Goal: Information Seeking & Learning: Learn about a topic

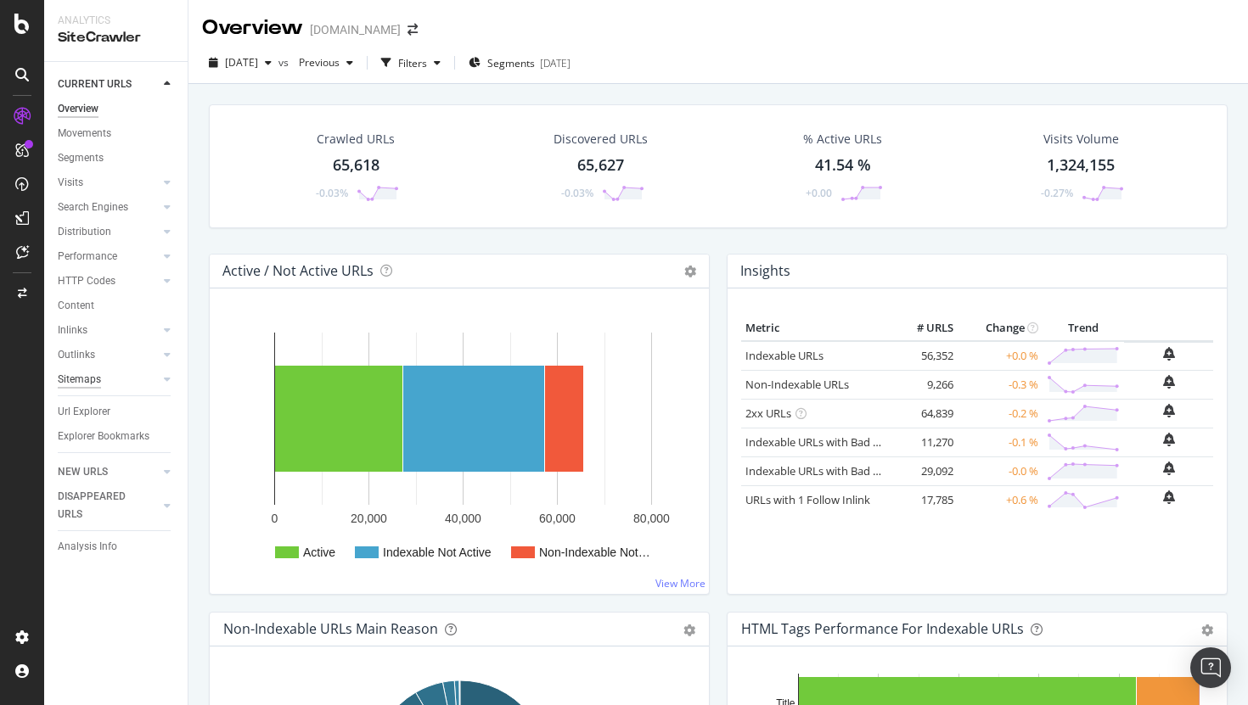
click at [78, 382] on div "Sitemaps" at bounding box center [79, 380] width 43 height 18
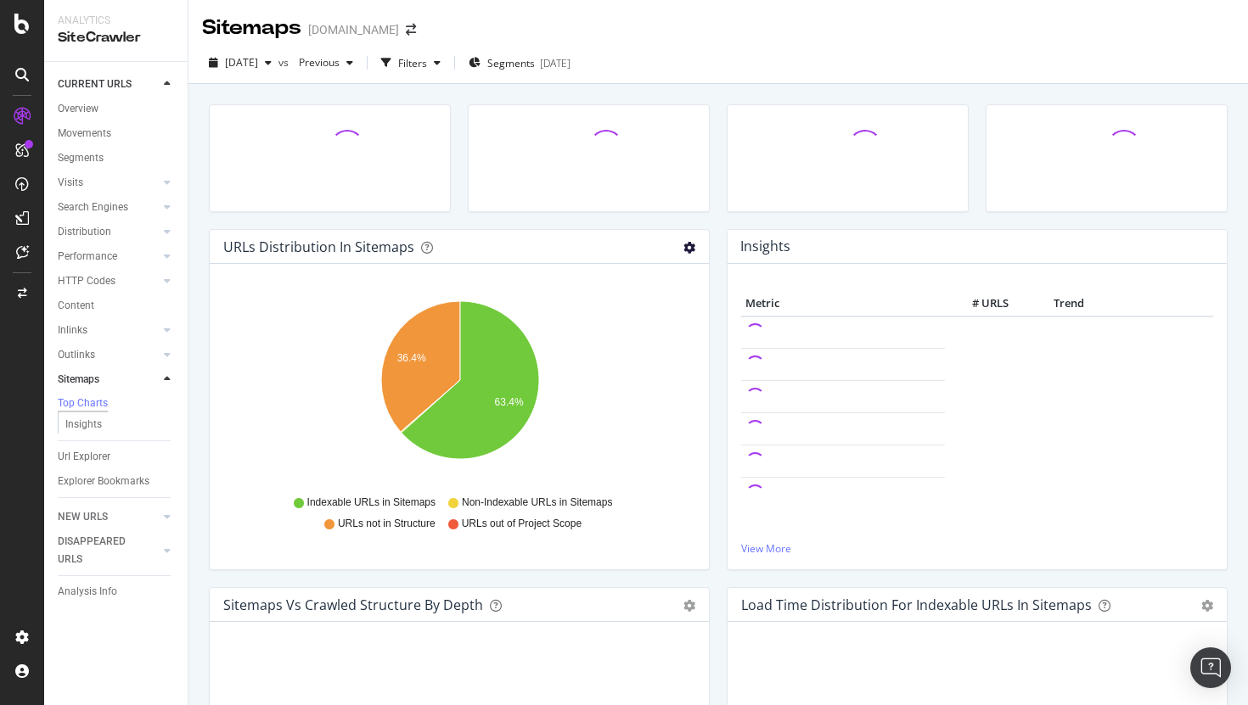
click at [693, 252] on icon "gear" at bounding box center [689, 248] width 12 height 12
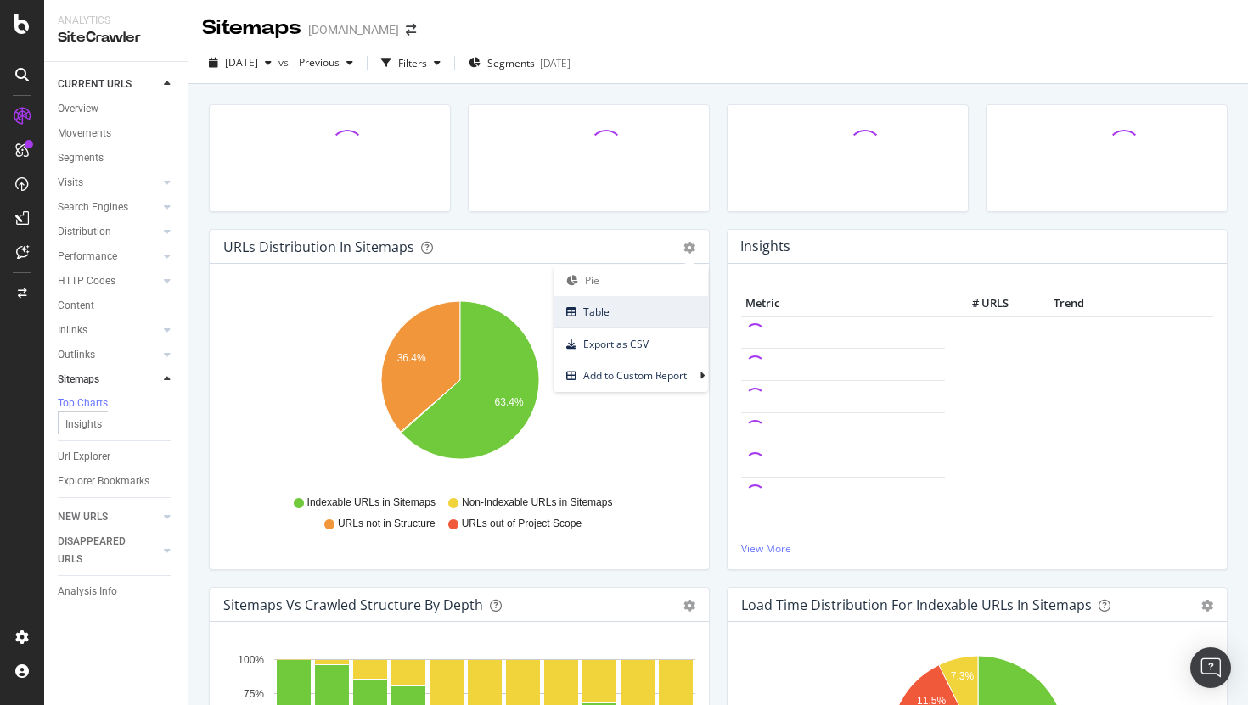
click at [620, 318] on span "Table" at bounding box center [630, 311] width 154 height 23
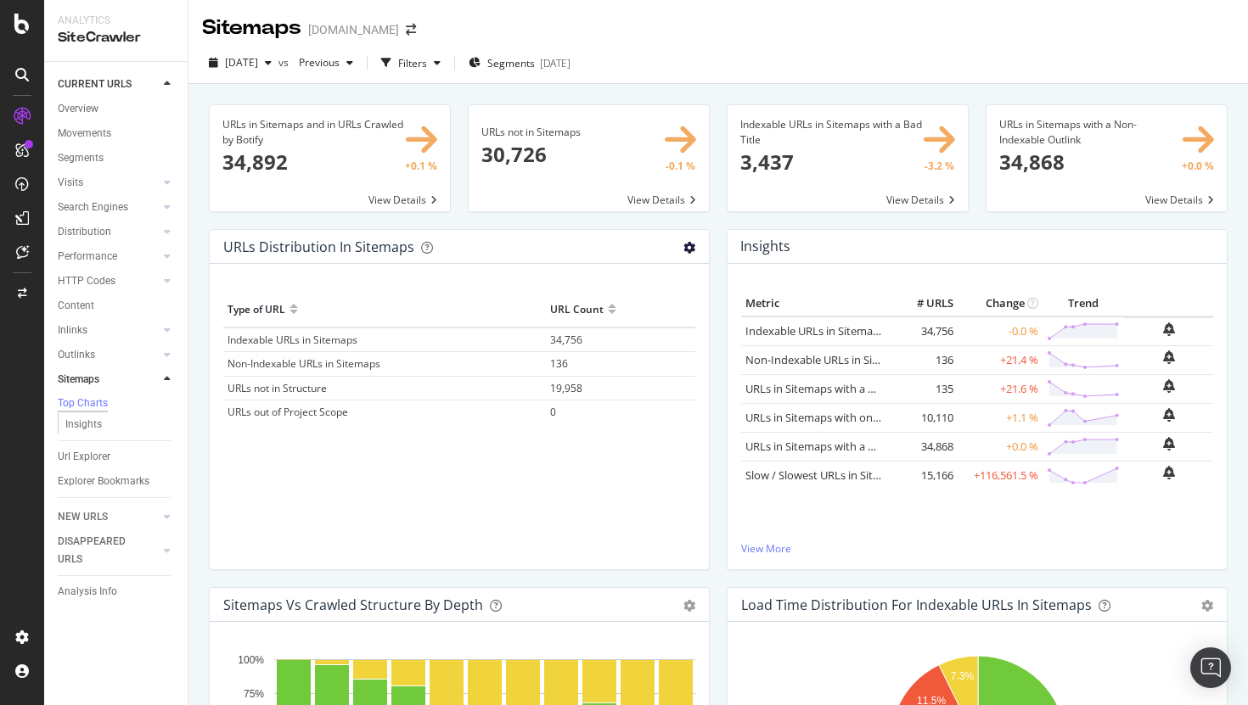
click at [687, 246] on icon "gear" at bounding box center [689, 248] width 12 height 12
click at [626, 287] on span "Pie" at bounding box center [630, 280] width 154 height 23
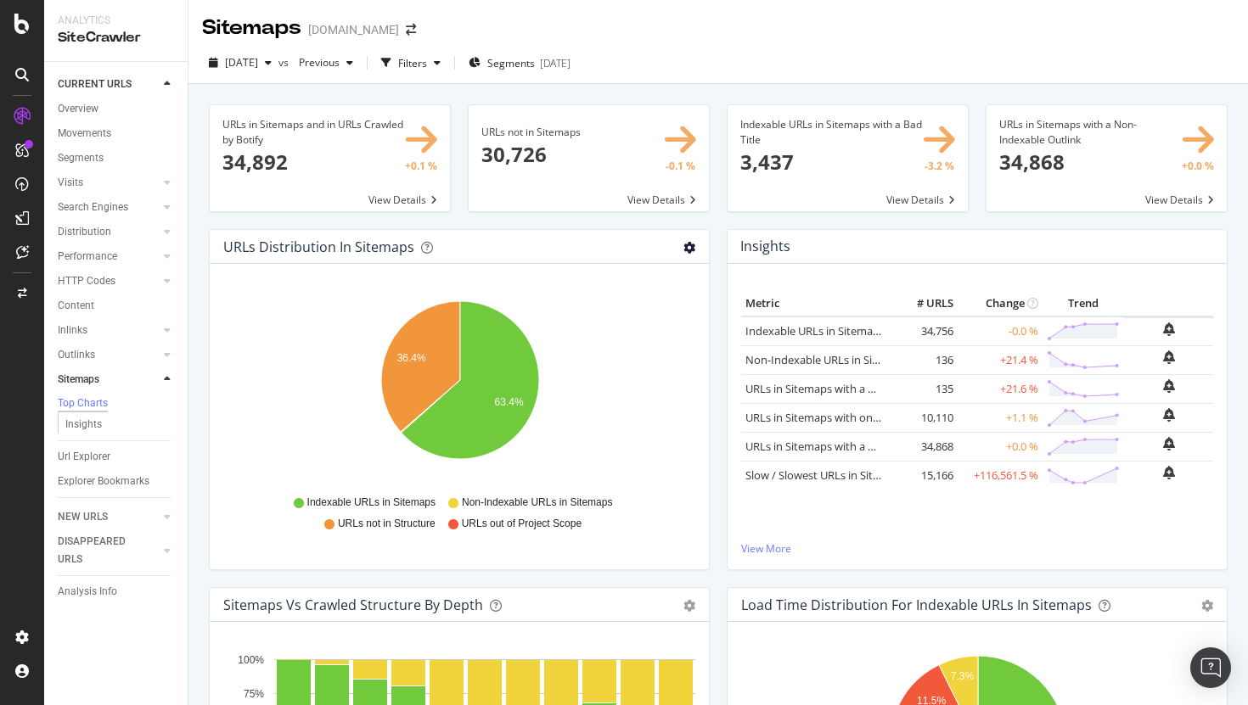
click at [693, 249] on icon "gear" at bounding box center [689, 248] width 12 height 12
click at [643, 313] on span "Table" at bounding box center [630, 311] width 154 height 23
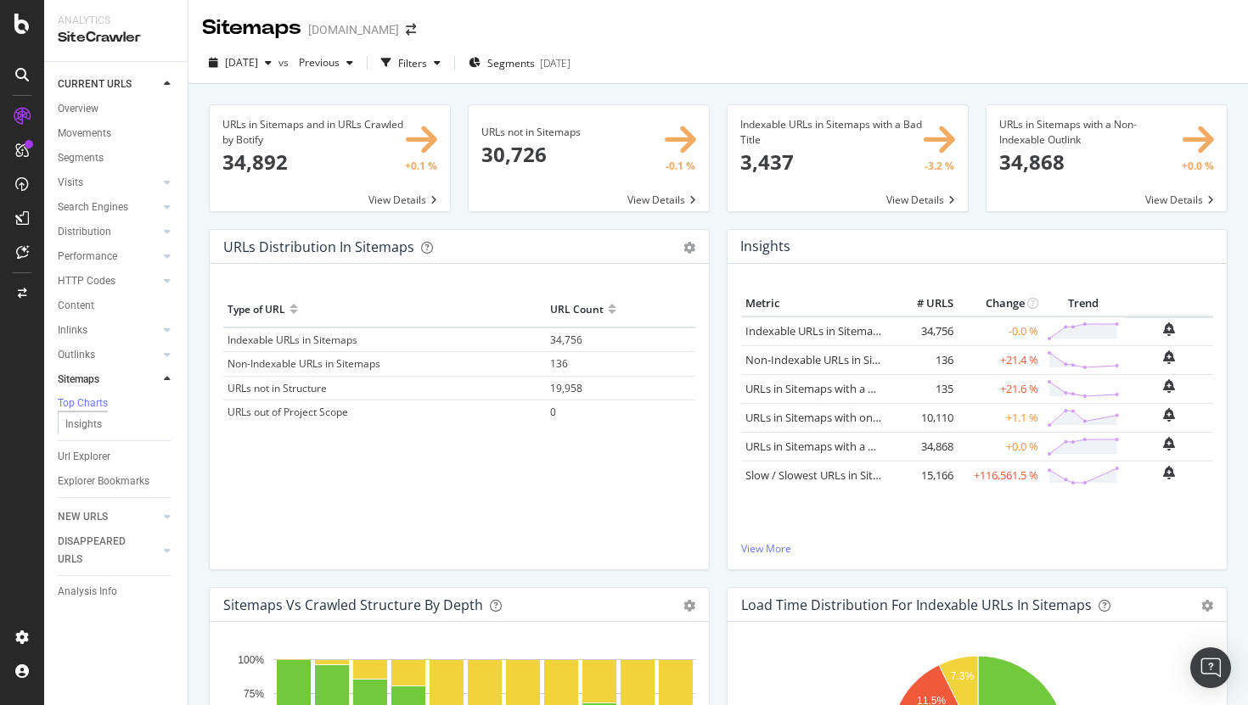
click at [574, 393] on span "19,958" at bounding box center [566, 388] width 32 height 14
click at [691, 244] on icon "gear" at bounding box center [689, 248] width 12 height 12
click at [603, 313] on span "Table" at bounding box center [630, 311] width 154 height 23
click at [620, 276] on span "Pie" at bounding box center [630, 280] width 154 height 23
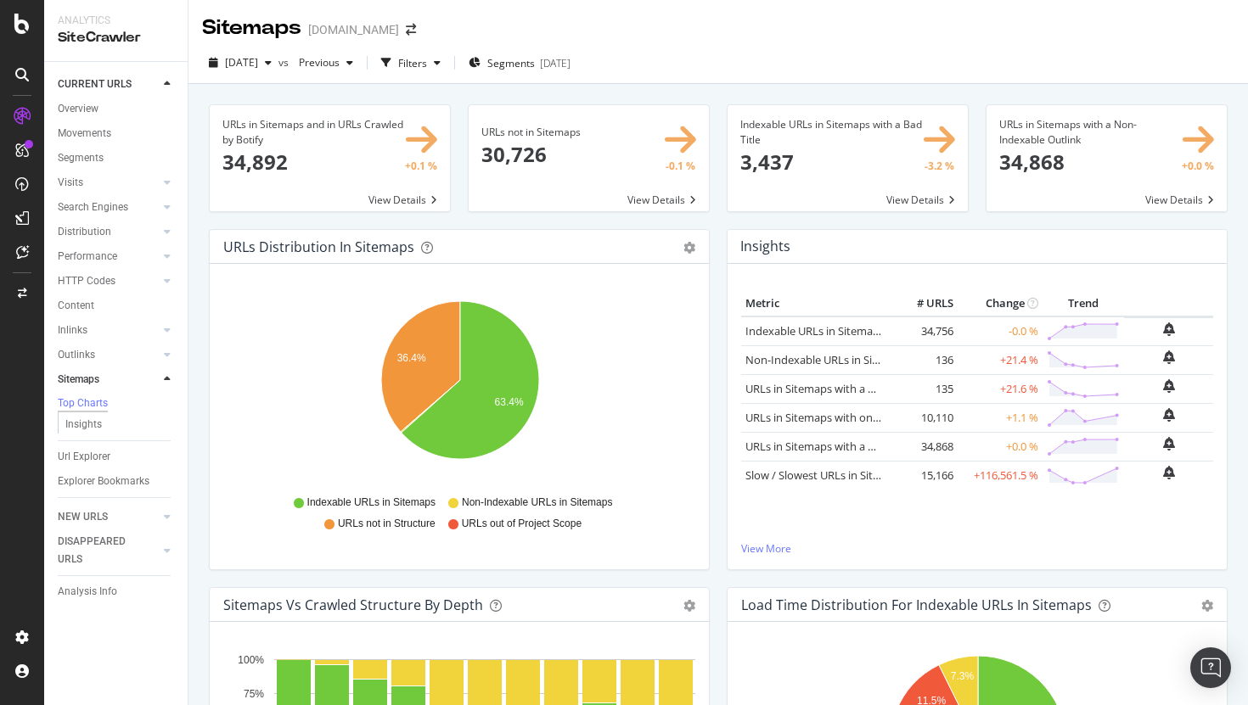
click at [693, 241] on div "Pie Table Export as CSV Add to Custom Report" at bounding box center [689, 246] width 12 height 17
click at [686, 249] on icon "gear" at bounding box center [689, 248] width 12 height 12
click at [619, 320] on span "Table" at bounding box center [630, 311] width 154 height 23
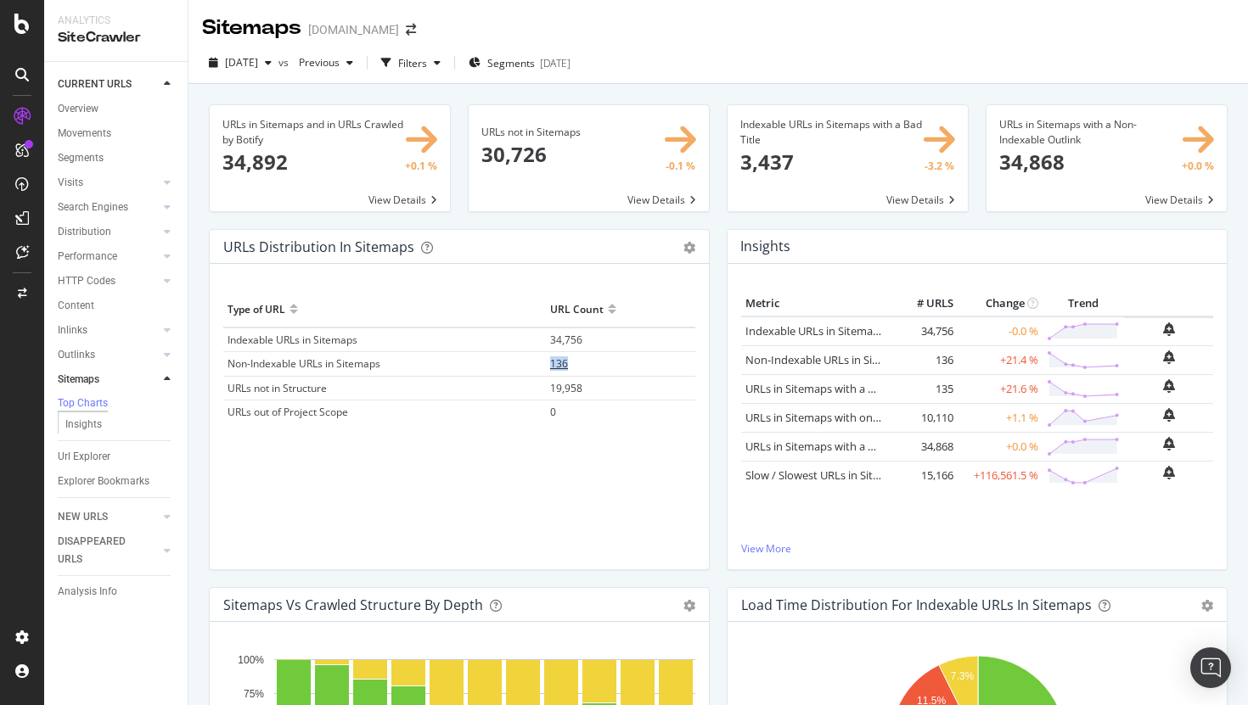
drag, startPoint x: 550, startPoint y: 367, endPoint x: 594, endPoint y: 364, distance: 44.2
click at [594, 364] on td "136" at bounding box center [620, 364] width 149 height 24
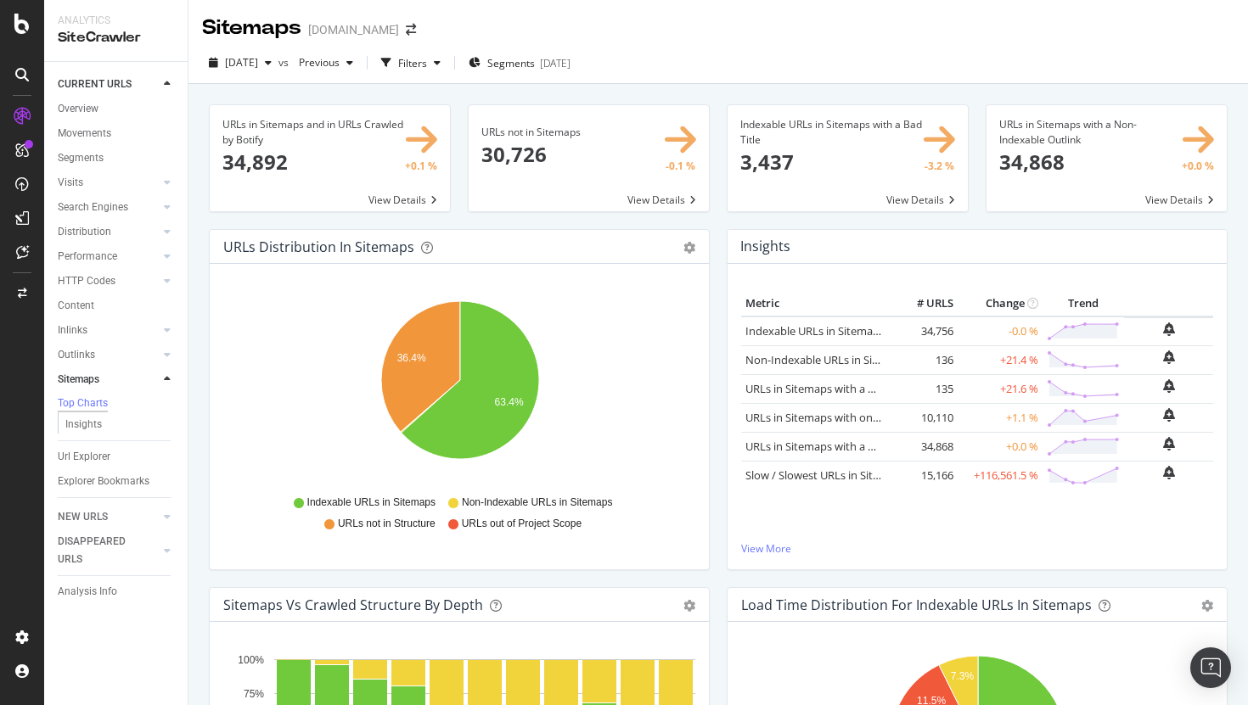
click at [684, 239] on div "Pie Table Export as CSV Add to Custom Report" at bounding box center [689, 246] width 12 height 17
click at [693, 244] on icon "gear" at bounding box center [689, 248] width 12 height 12
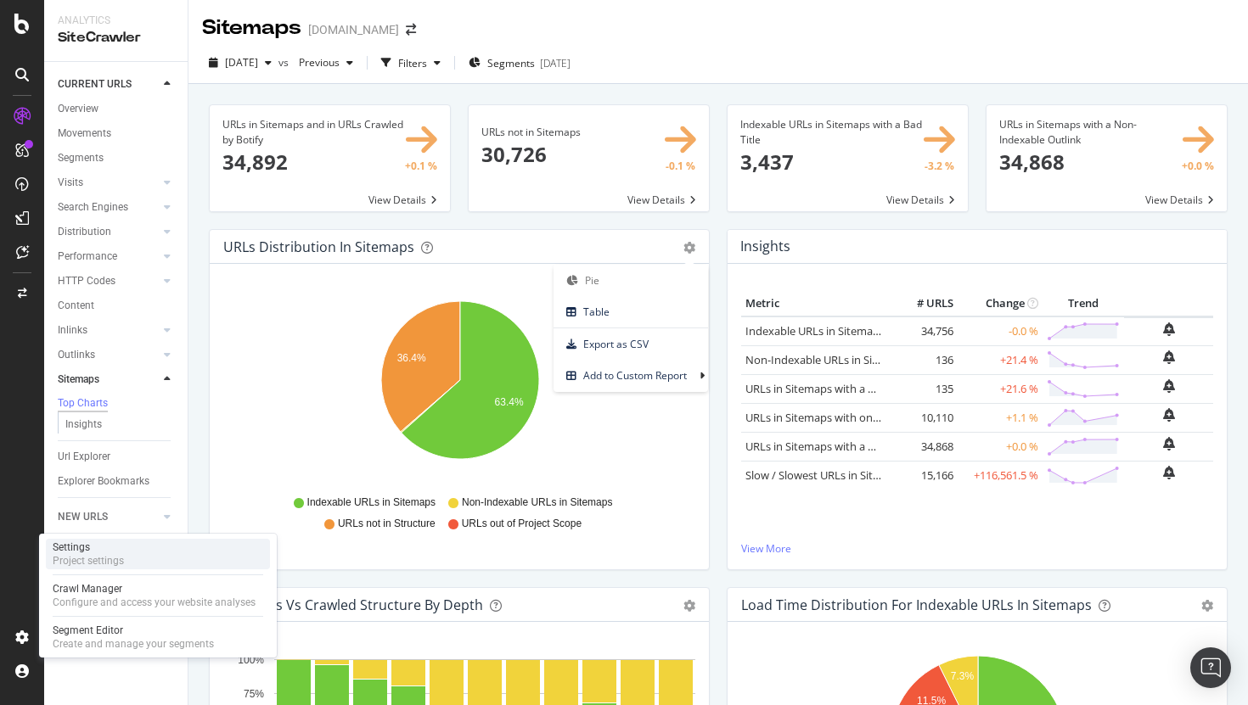
click at [138, 539] on div "Settings Project settings" at bounding box center [158, 554] width 224 height 31
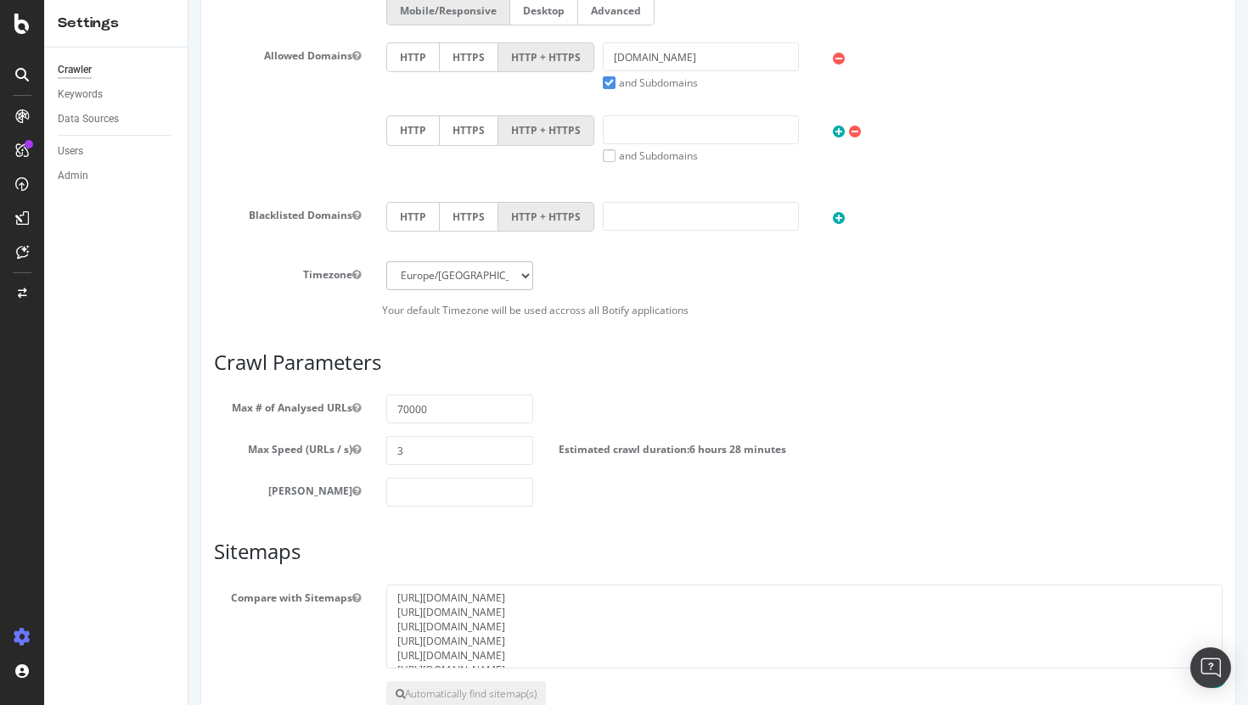
scroll to position [650, 0]
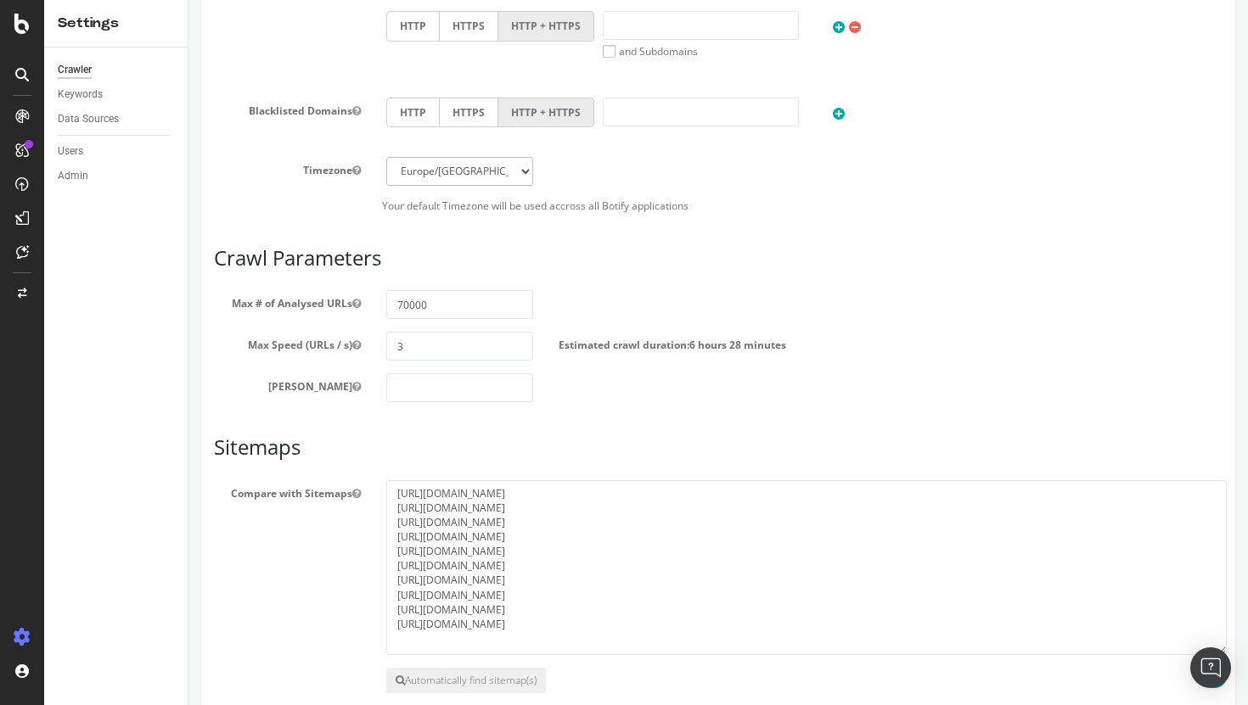
drag, startPoint x: 1215, startPoint y: 559, endPoint x: 1220, endPoint y: 656, distance: 96.9
click at [1086, 603] on textarea "[URL][DOMAIN_NAME] [URL][DOMAIN_NAME] [URL][DOMAIN_NAME] [URL][DOMAIN_NAME] [UR…" at bounding box center [806, 567] width 840 height 175
drag, startPoint x: 654, startPoint y: 627, endPoint x: 404, endPoint y: 481, distance: 289.1
click at [404, 481] on textarea "[URL][DOMAIN_NAME] [URL][DOMAIN_NAME] [URL][DOMAIN_NAME] [URL][DOMAIN_NAME] [UR…" at bounding box center [807, 570] width 842 height 181
click at [667, 579] on textarea "[URL][DOMAIN_NAME] [URL][DOMAIN_NAME] [URL][DOMAIN_NAME] [URL][DOMAIN_NAME] [UR…" at bounding box center [807, 570] width 842 height 181
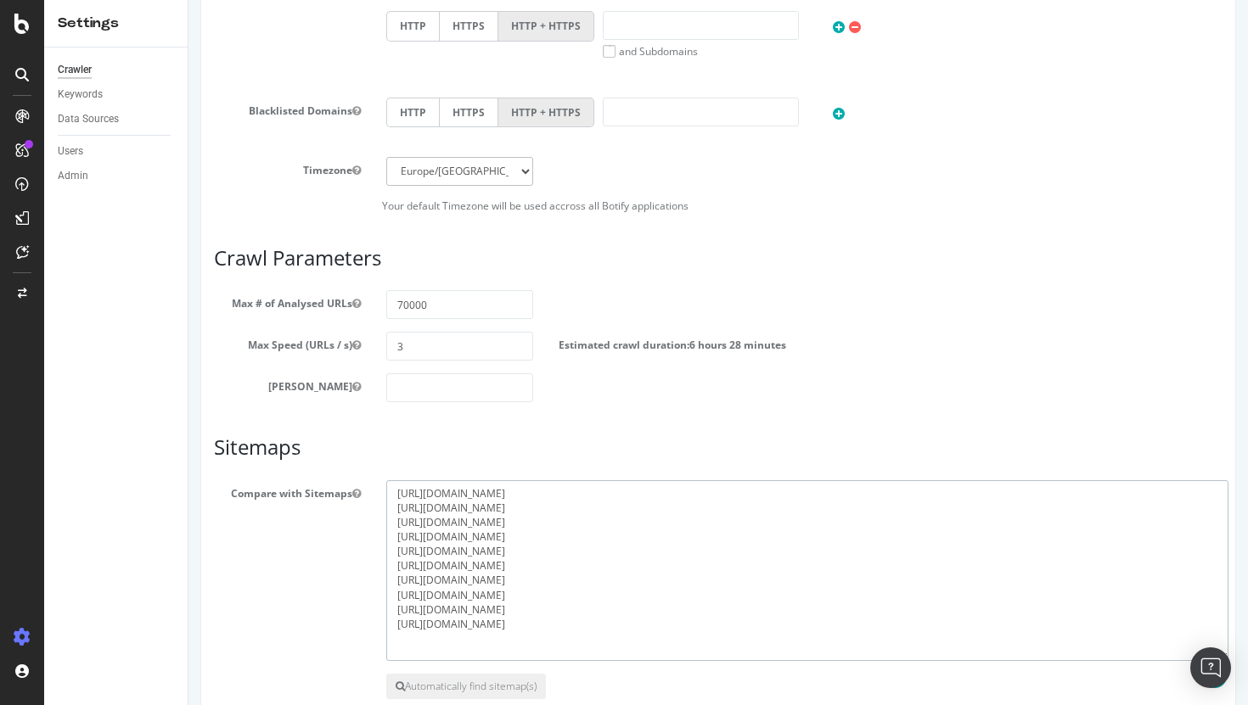
drag, startPoint x: 666, startPoint y: 580, endPoint x: 363, endPoint y: 578, distance: 303.0
click at [363, 578] on div "Compare with Sitemaps [URL][DOMAIN_NAME] [URL][DOMAIN_NAME] [URL][DOMAIN_NAME] …" at bounding box center [718, 570] width 1034 height 181
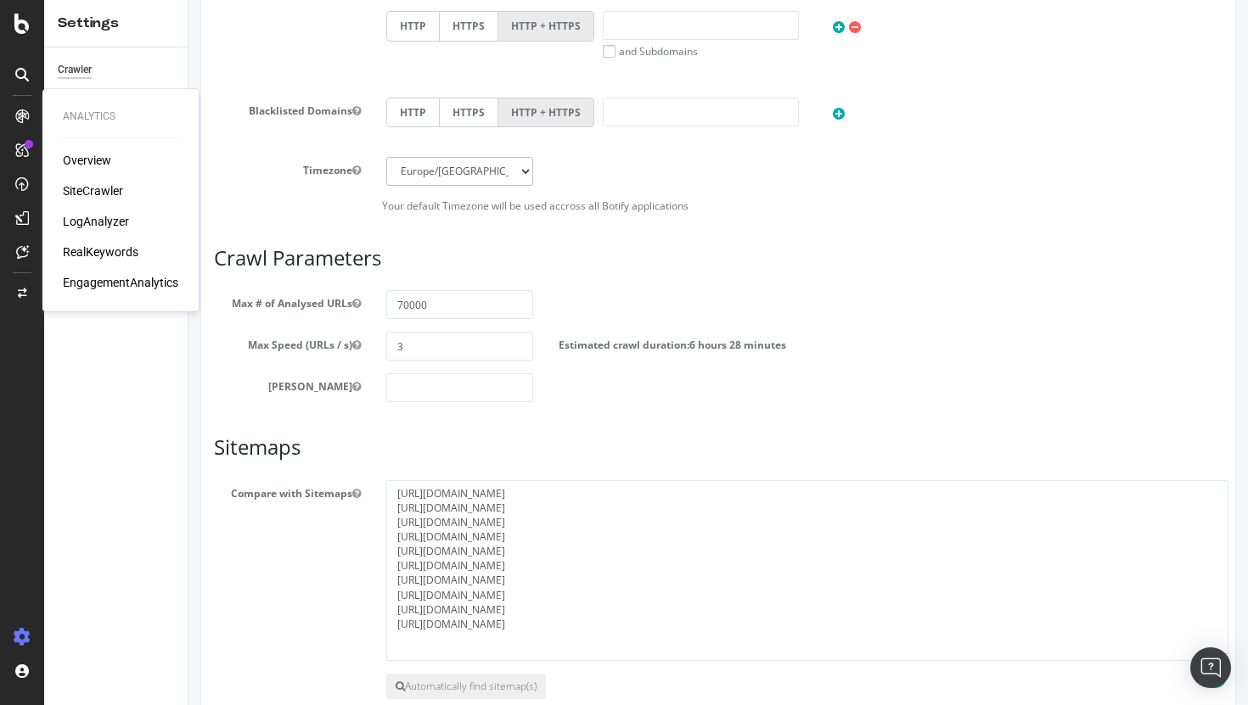
click at [103, 199] on div "SiteCrawler" at bounding box center [93, 190] width 60 height 17
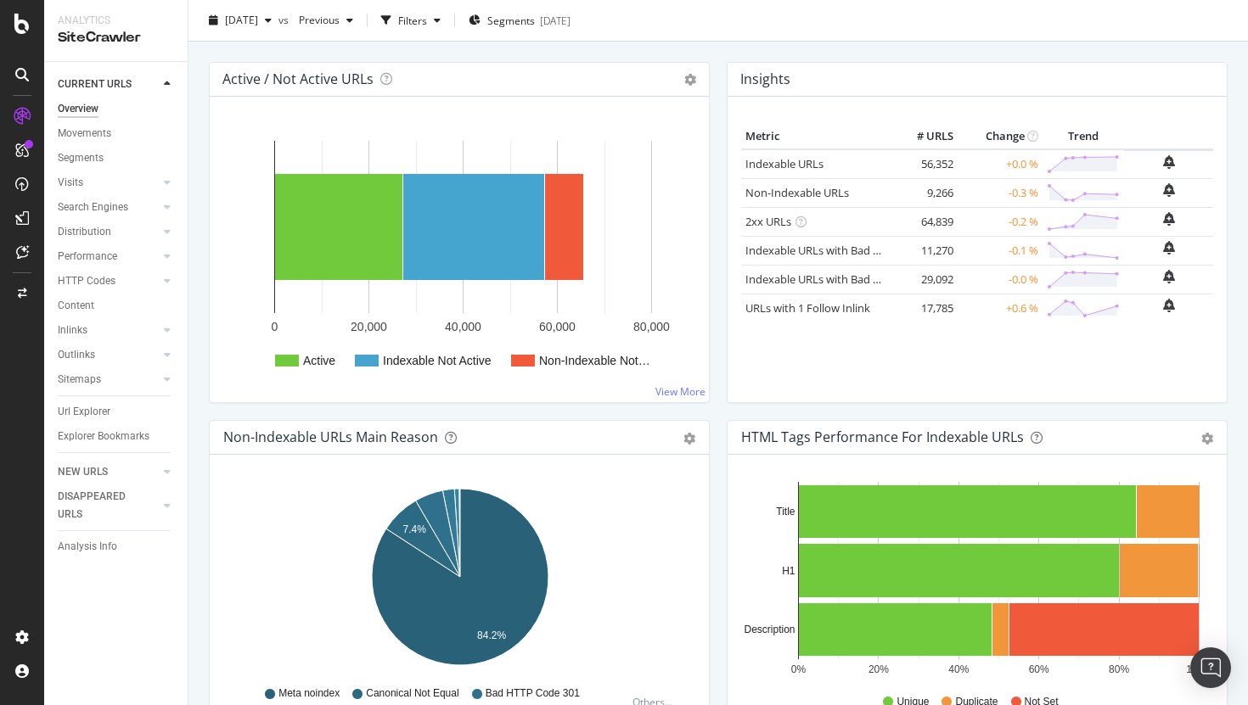
scroll to position [658, 0]
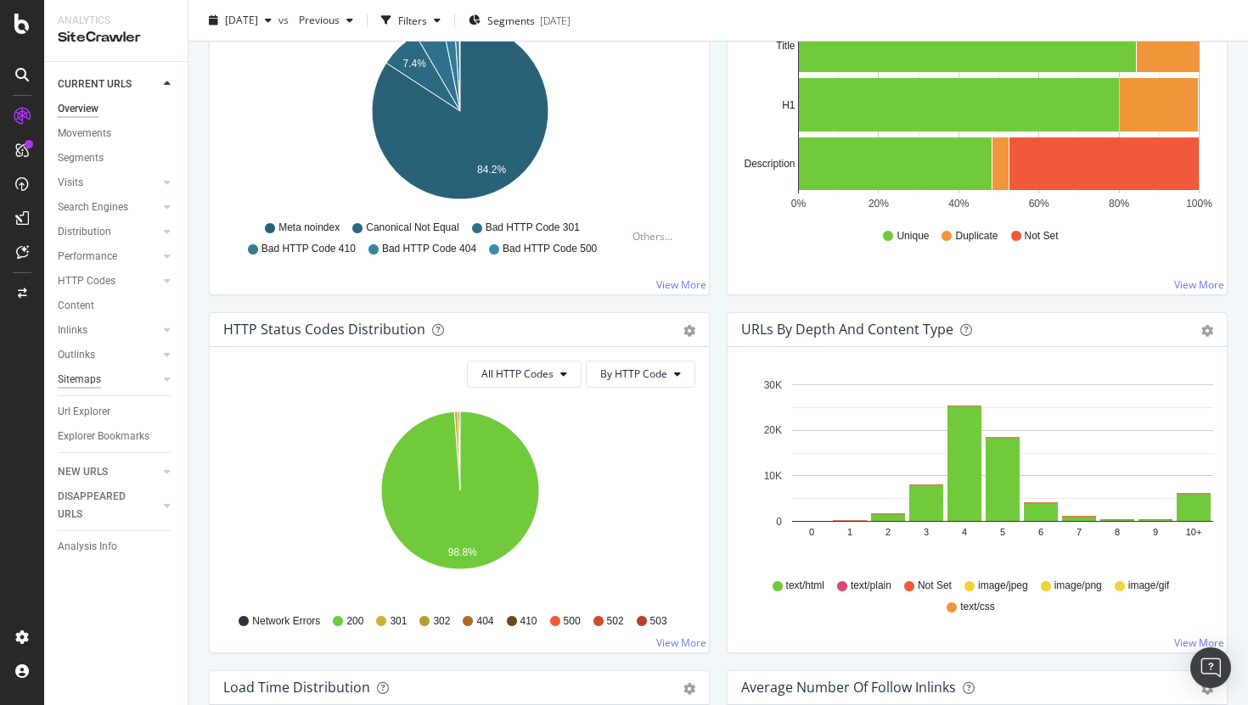
click at [71, 382] on div "Sitemaps" at bounding box center [79, 380] width 43 height 18
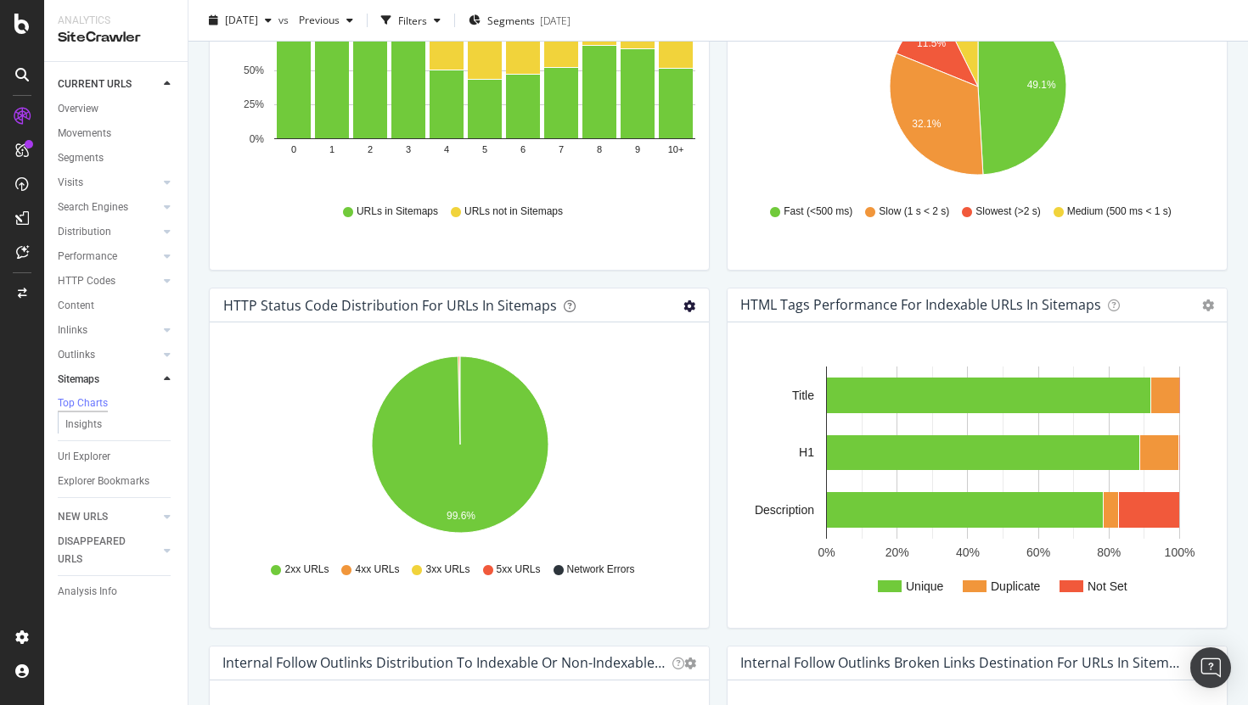
click at [689, 302] on icon "gear" at bounding box center [689, 306] width 12 height 12
click at [631, 366] on span "Table" at bounding box center [630, 370] width 154 height 23
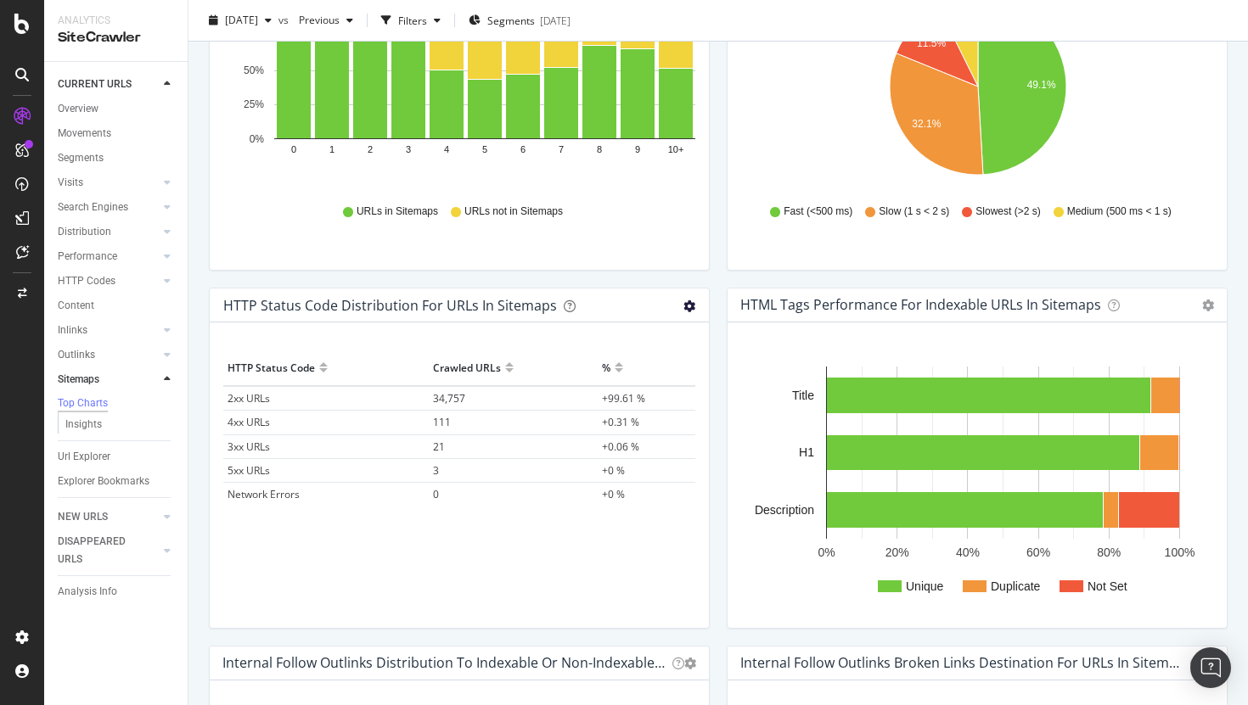
click at [690, 305] on icon "gear" at bounding box center [689, 306] width 12 height 12
click at [688, 237] on div "Hold CMD (⌘) while clicking to filter the report. 0 1 2 3 4 5 6 7 8 9 10+ 0% 25…" at bounding box center [459, 117] width 499 height 306
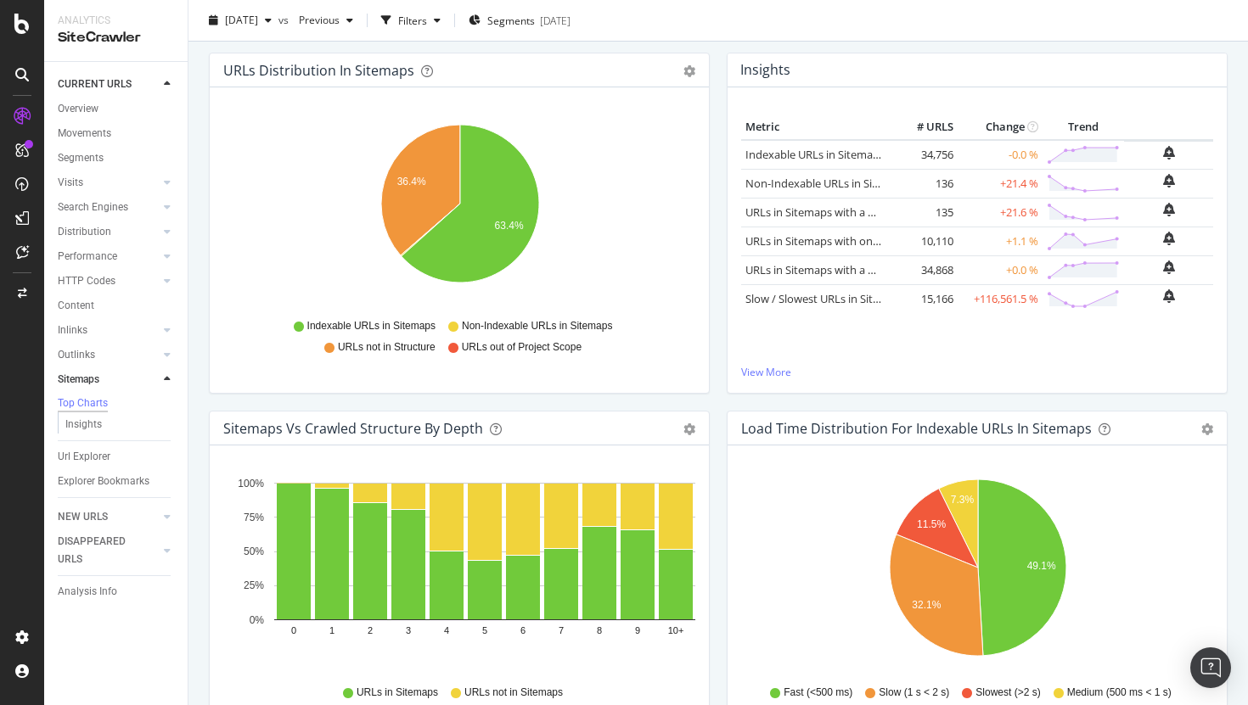
scroll to position [177, 0]
click at [690, 74] on icon "gear" at bounding box center [689, 71] width 12 height 12
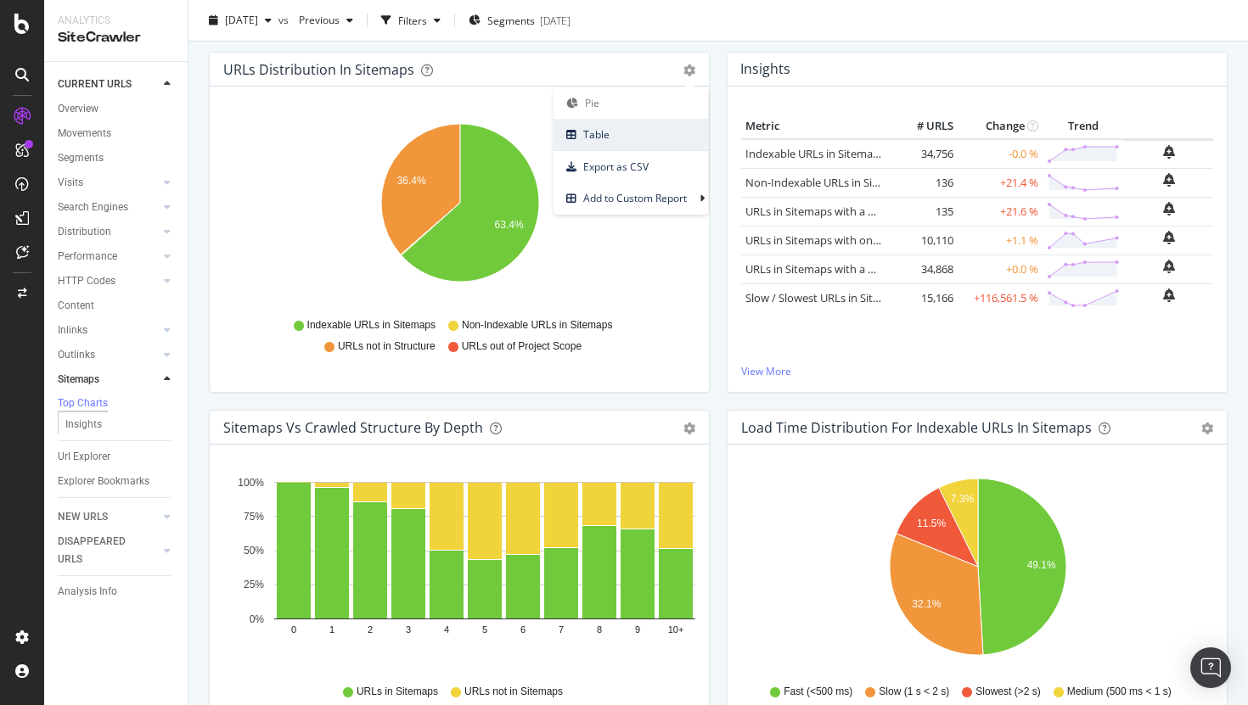
click at [627, 133] on span "Table" at bounding box center [630, 134] width 154 height 23
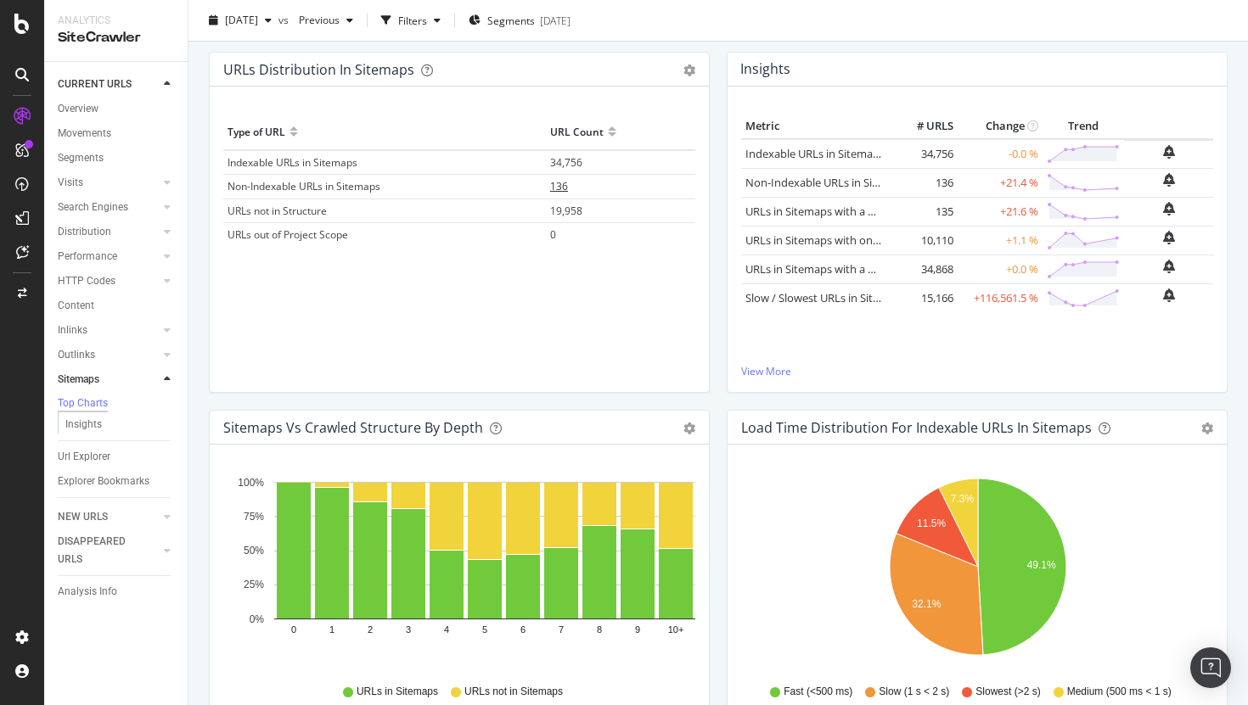
click at [567, 186] on span "136" at bounding box center [559, 186] width 18 height 14
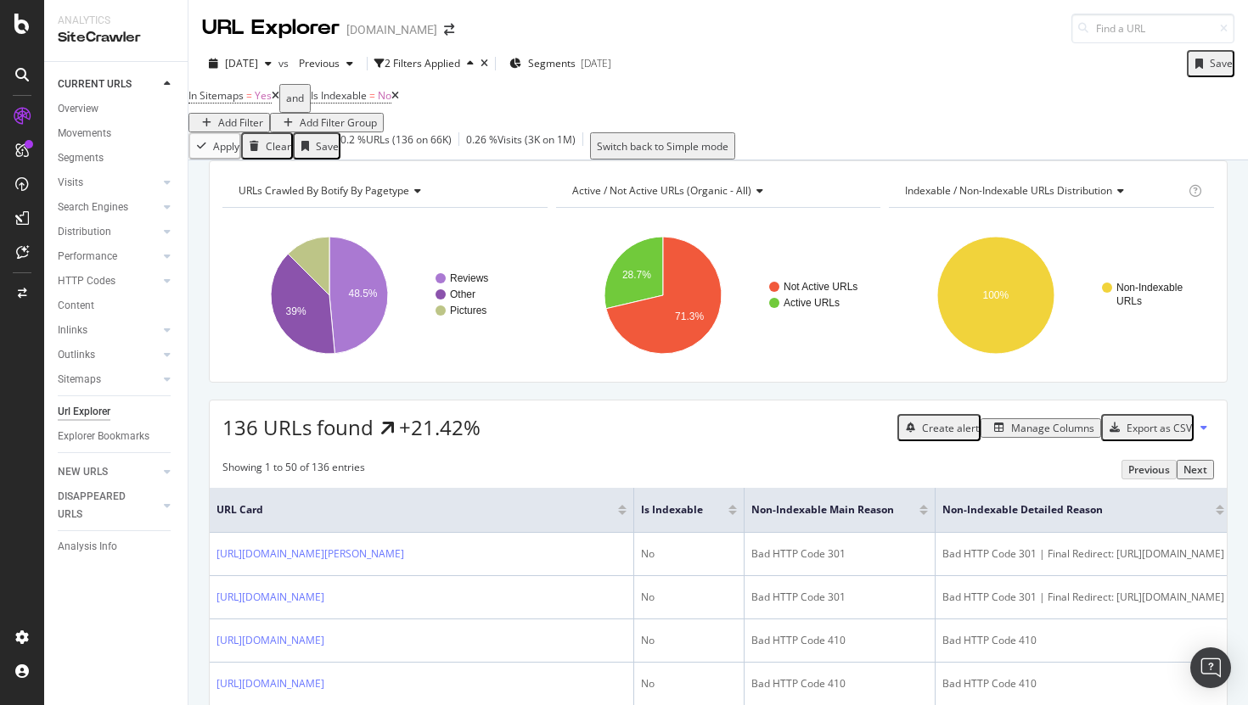
click at [263, 117] on div "Add Filter" at bounding box center [229, 122] width 68 height 14
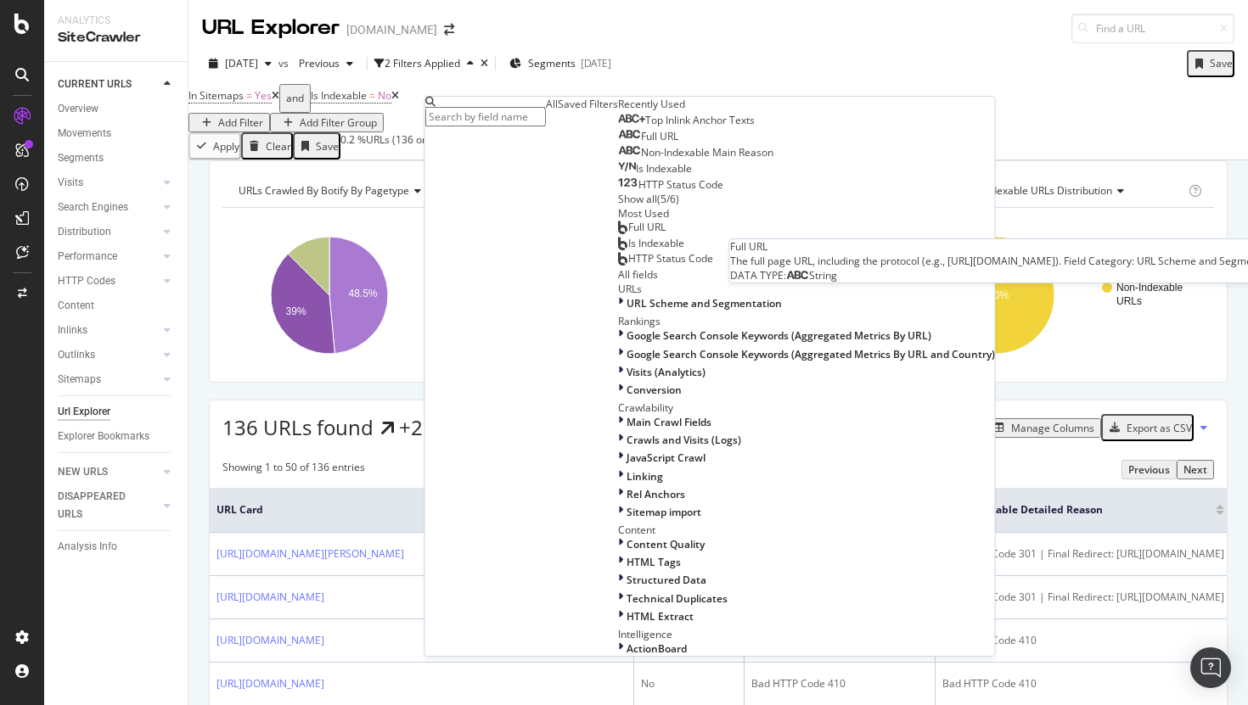
click at [618, 160] on div "Non-Indexable Main Reason" at bounding box center [695, 153] width 155 height 14
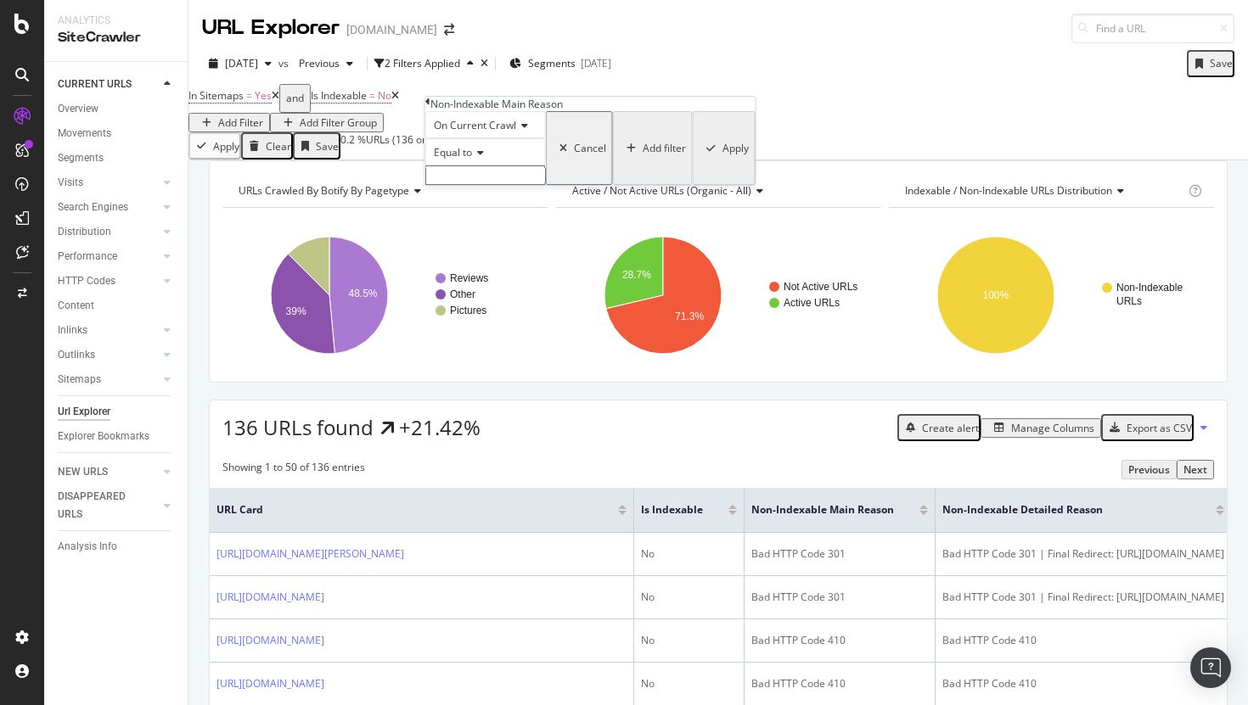
click at [492, 138] on div "On Current Crawl" at bounding box center [485, 124] width 121 height 27
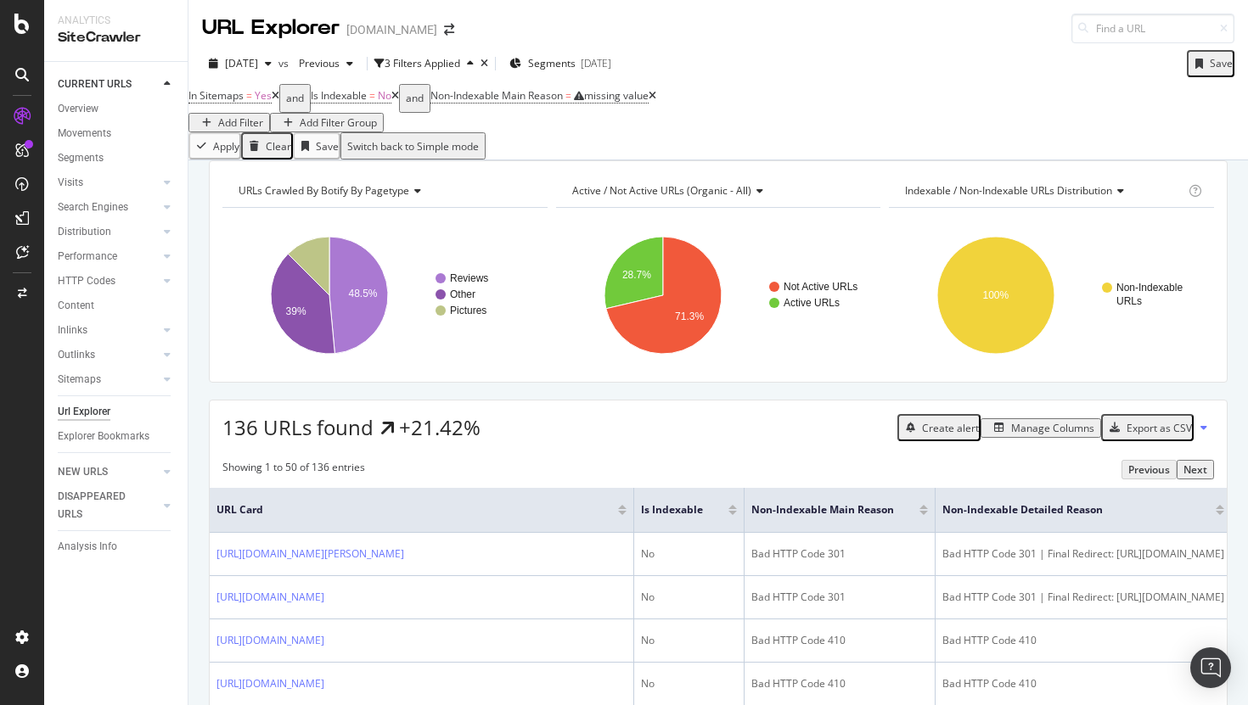
click at [777, 125] on div "In Sitemaps = Yes and Is Indexable = No and Non-Indexable Main Reason = missing…" at bounding box center [717, 108] width 1059 height 48
click at [656, 101] on icon at bounding box center [652, 96] width 8 height 10
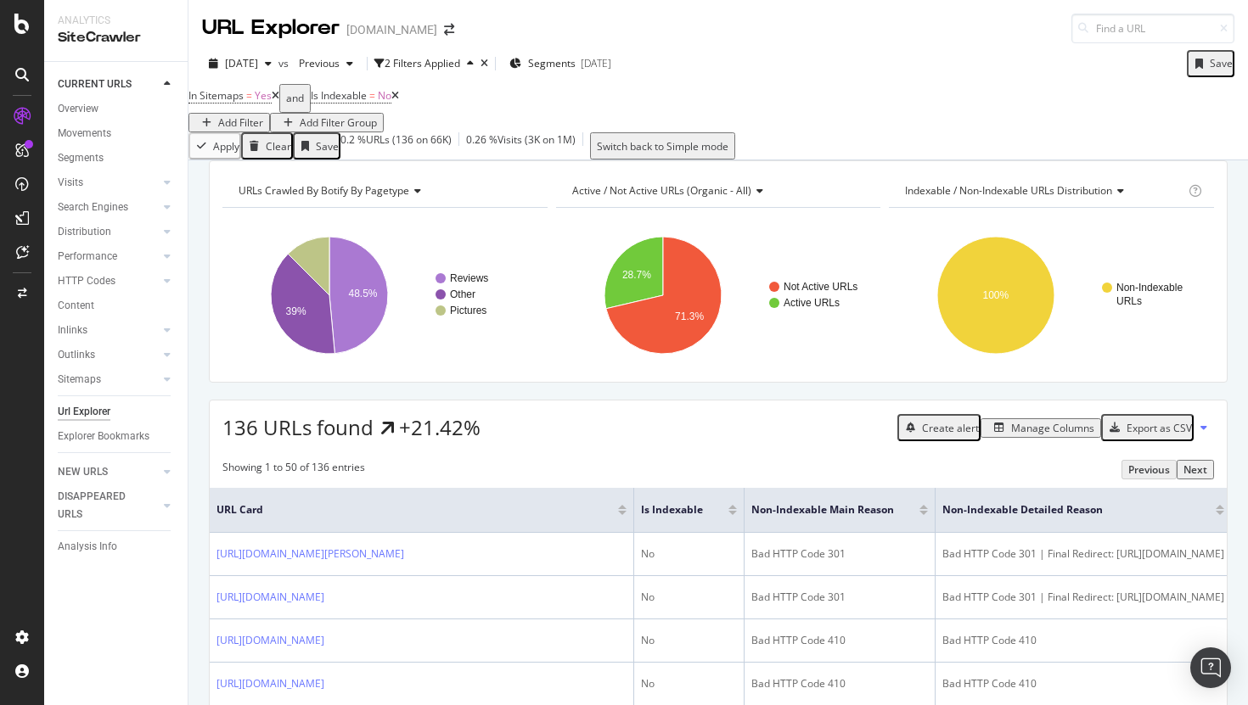
click at [263, 115] on div "Add Filter" at bounding box center [240, 122] width 45 height 14
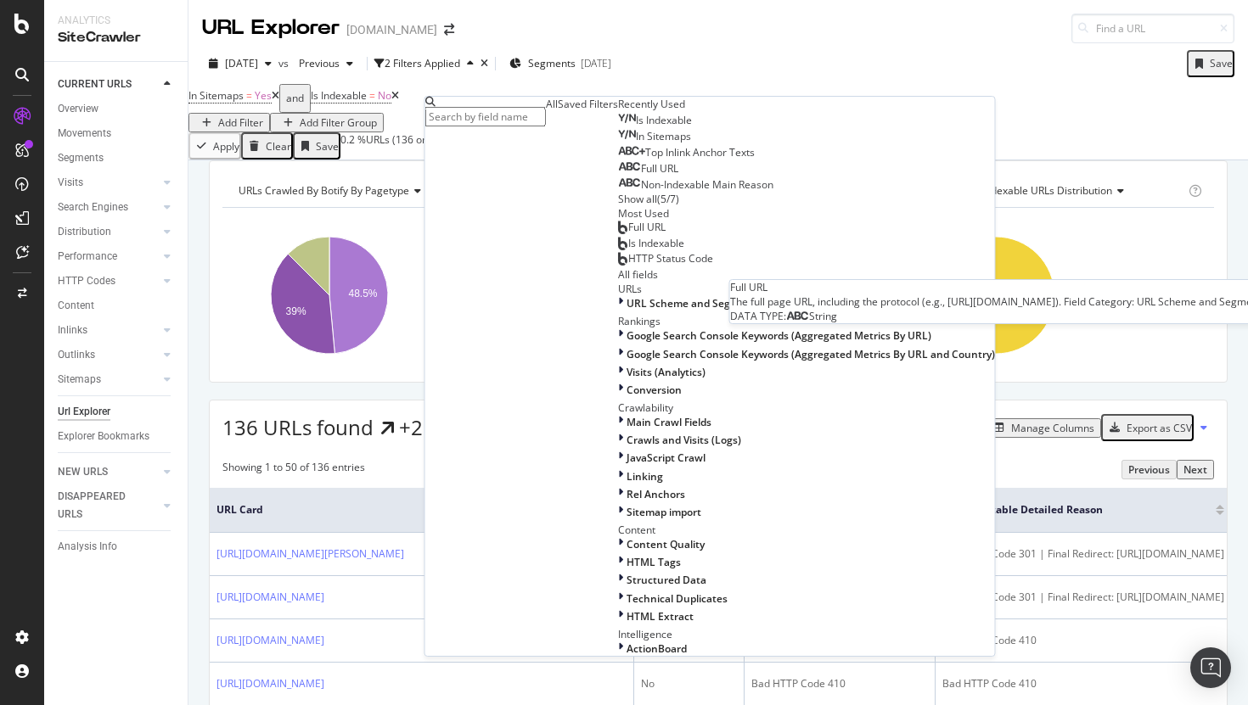
click at [618, 176] on div "Full URL" at bounding box center [648, 169] width 60 height 14
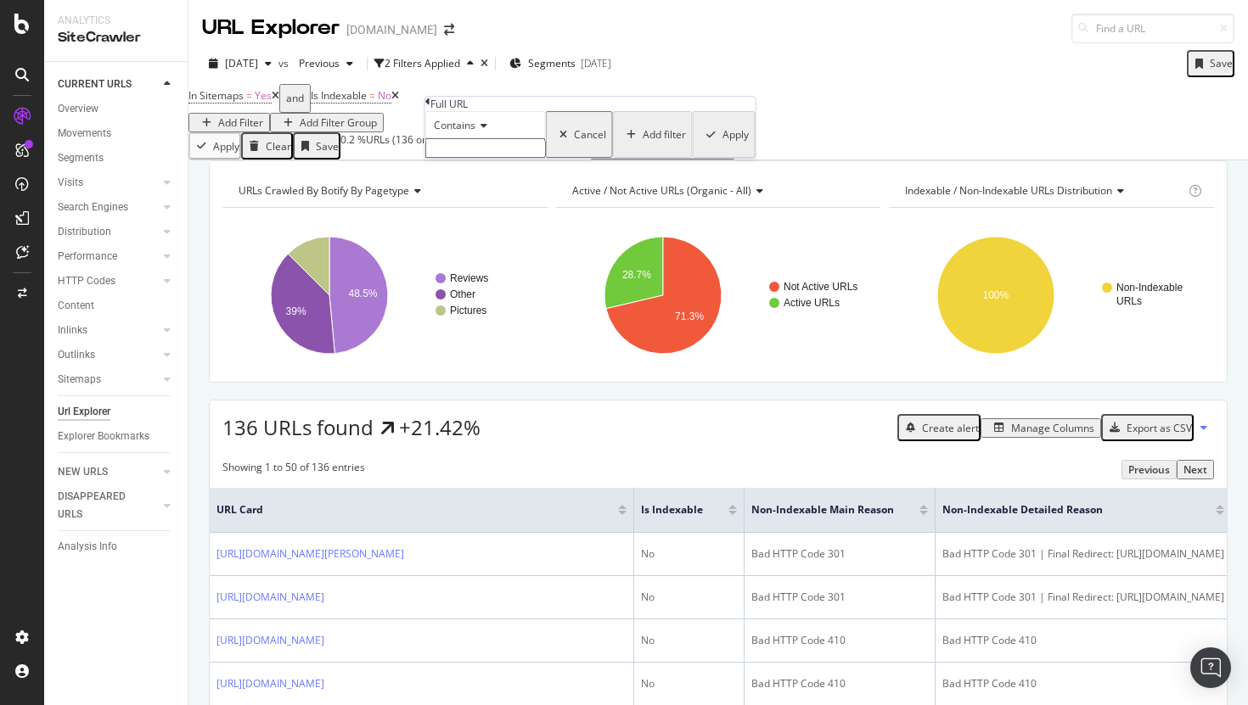
click at [485, 158] on input "text" at bounding box center [485, 148] width 121 height 20
paste input "/byd/dolphin-surf/367070/new-byd-dolphin-surf-comfort-review-best-byd-yet"
type input "/byd/dolphin-surf/367070/new-byd-dolphin-surf-comfort-review-best-byd-yet"
click at [722, 147] on div "Apply" at bounding box center [735, 139] width 26 height 14
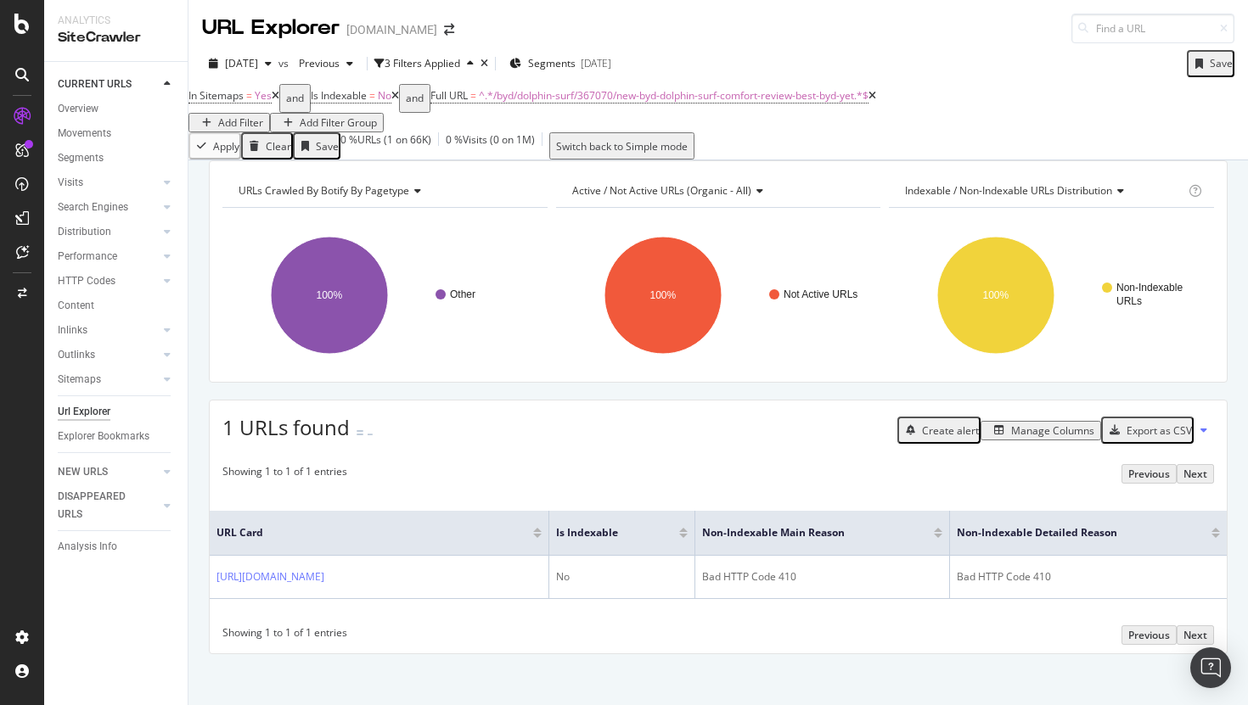
scroll to position [33, 0]
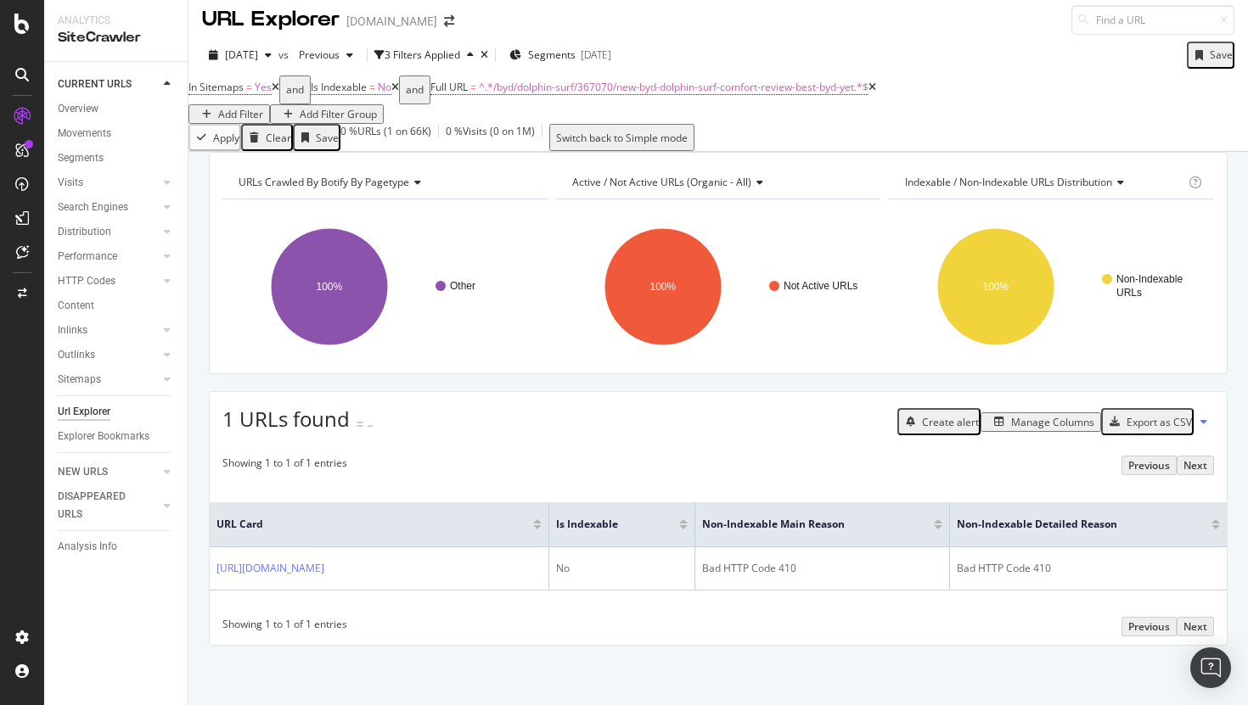
click at [876, 82] on icon at bounding box center [872, 87] width 8 height 10
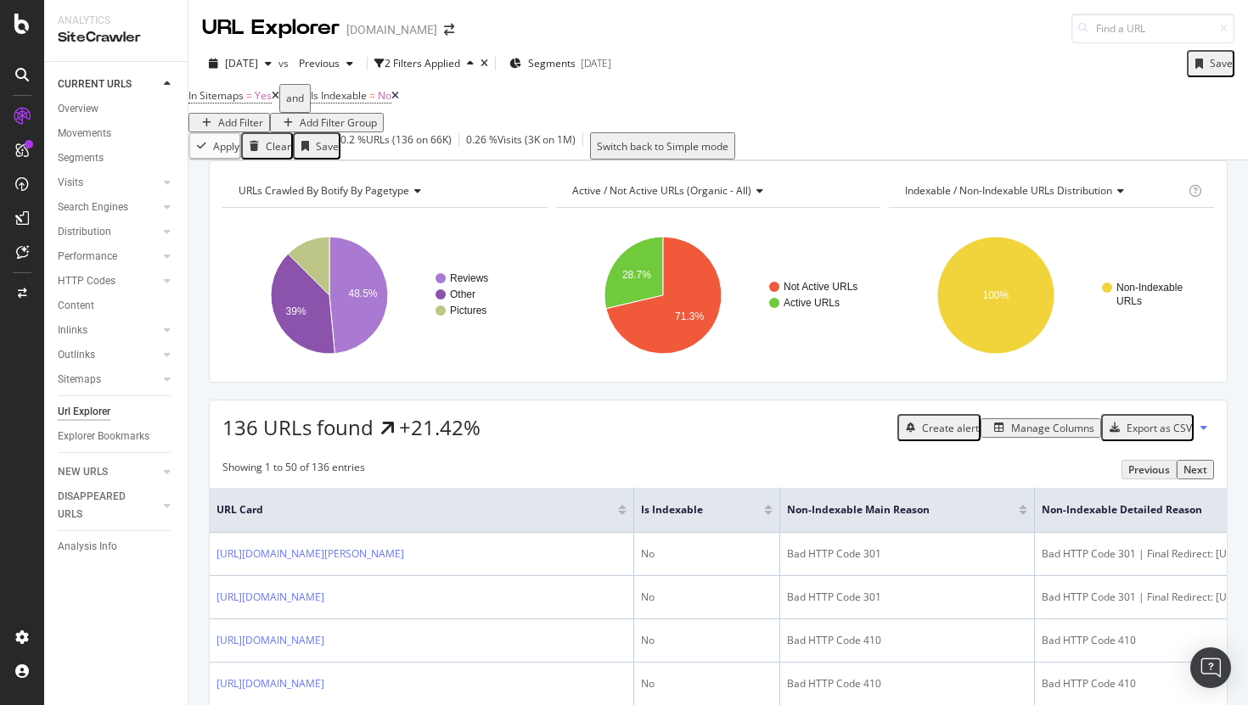
scroll to position [101, 0]
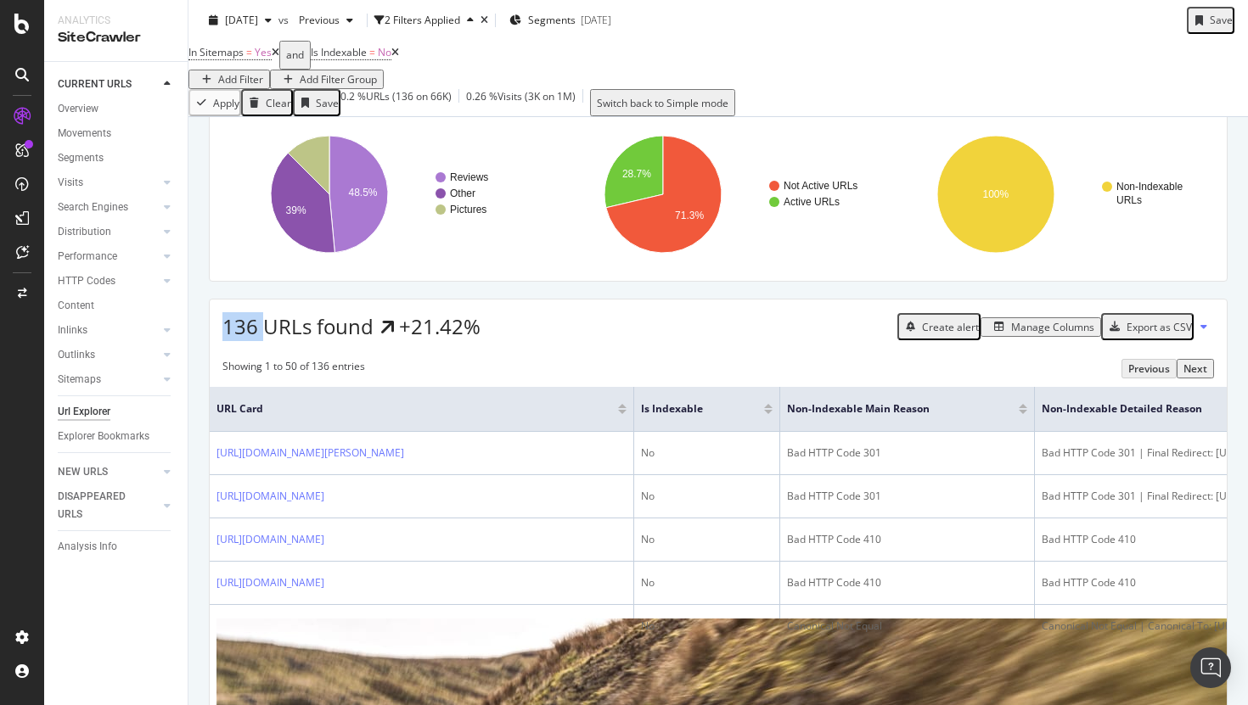
drag, startPoint x: 267, startPoint y: 350, endPoint x: 179, endPoint y: 350, distance: 87.4
click at [187, 350] on div "Analytics SiteCrawler CURRENT URLS Overview Movements Segments Visits Analysis …" at bounding box center [646, 352] width 1204 height 705
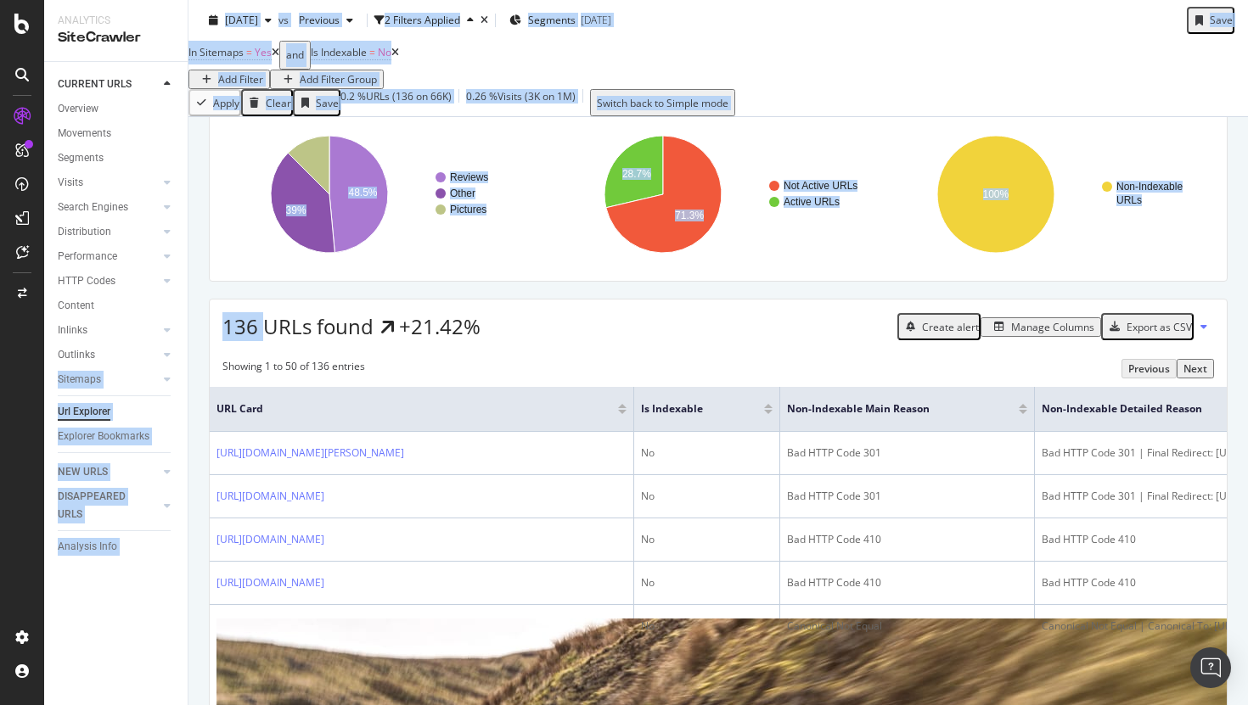
click at [553, 282] on div "URLs Crawled By Botify By pagetype Chart (by Value) Table Expand Export as CSV …" at bounding box center [718, 170] width 1018 height 222
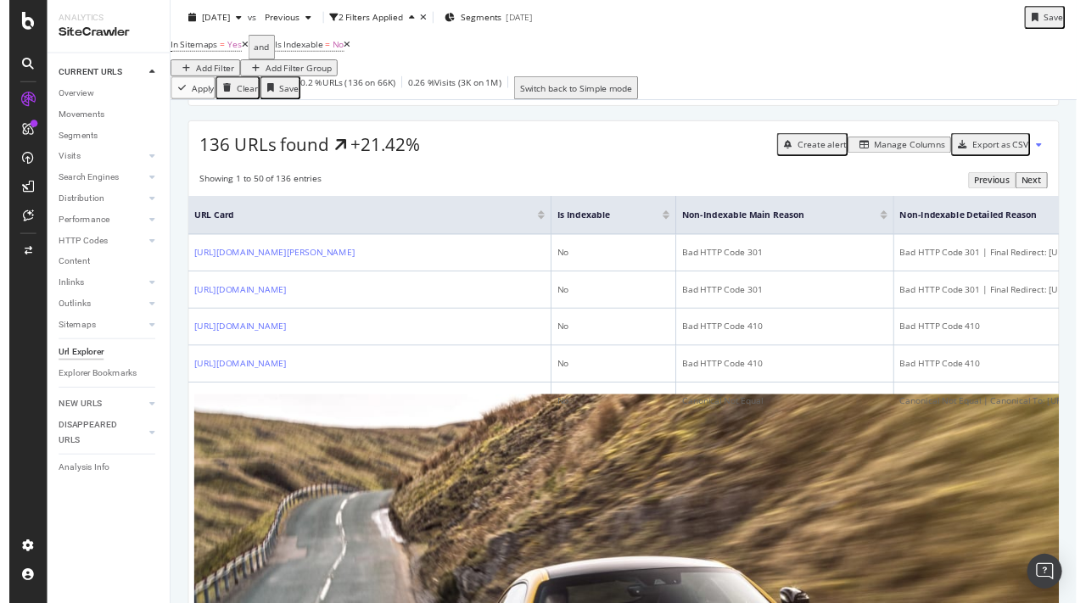
scroll to position [0, 0]
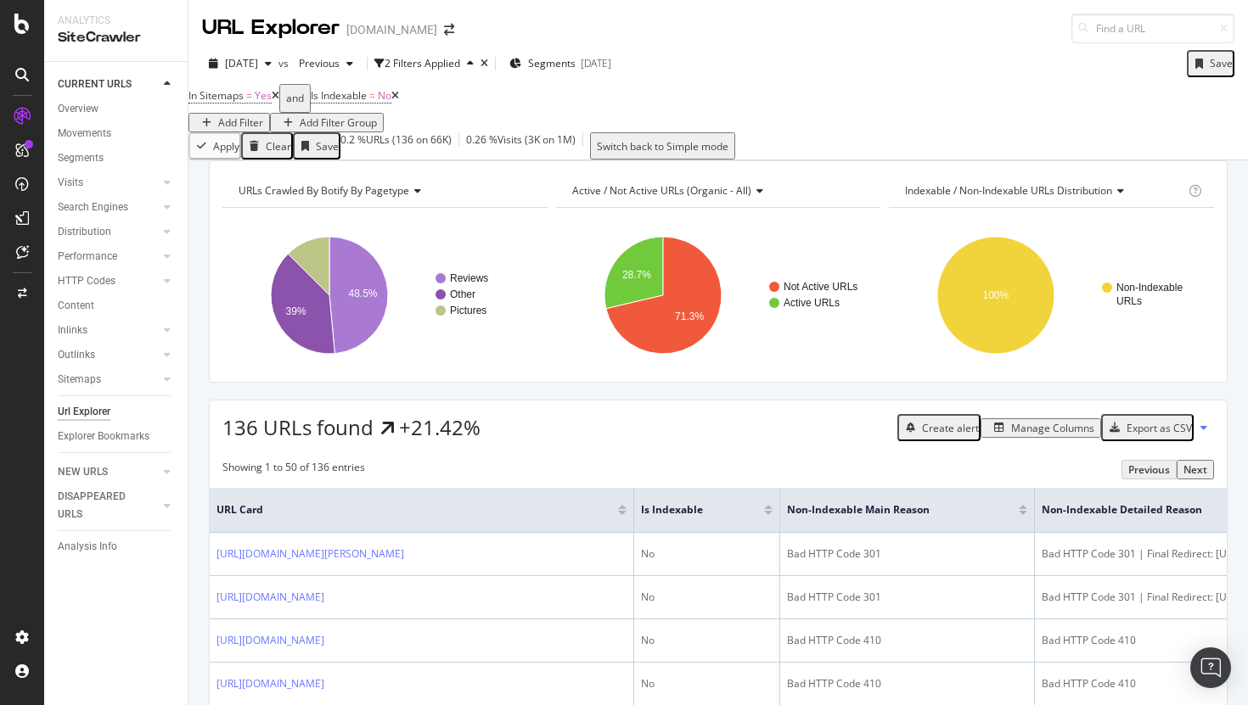
click at [719, 198] on span "Active / Not Active URLs (organic - all)" at bounding box center [661, 190] width 179 height 14
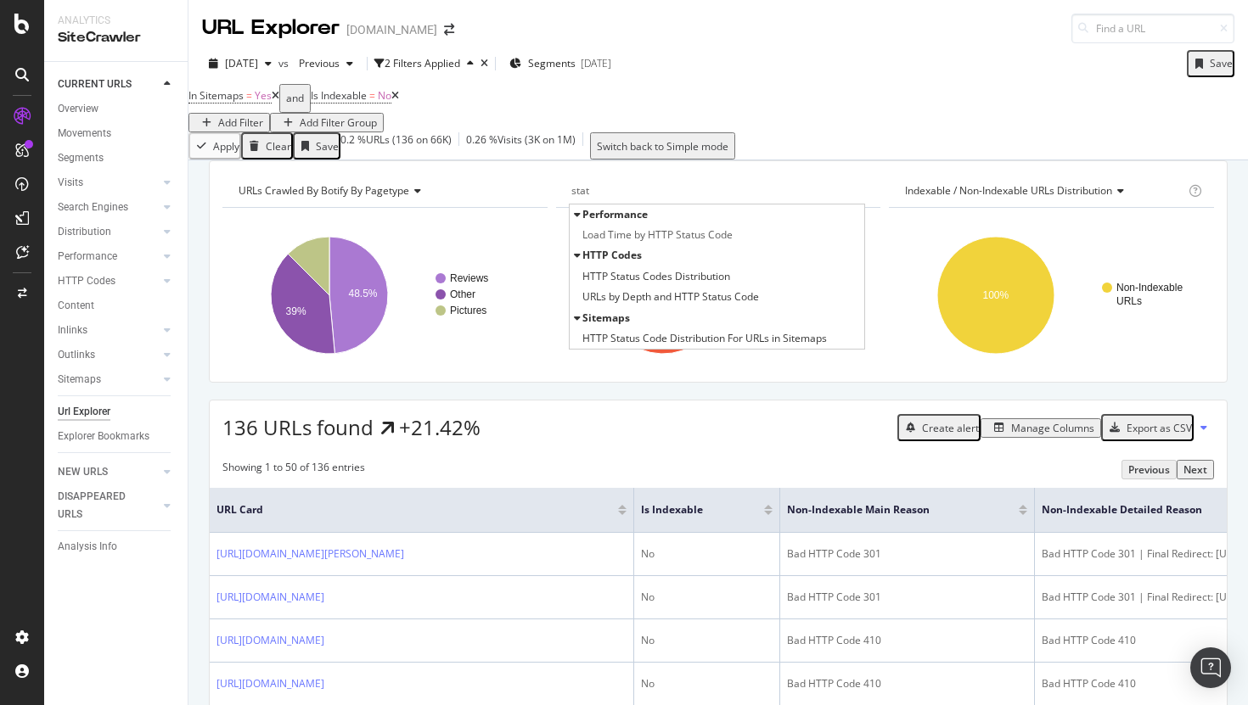
type input "stat"
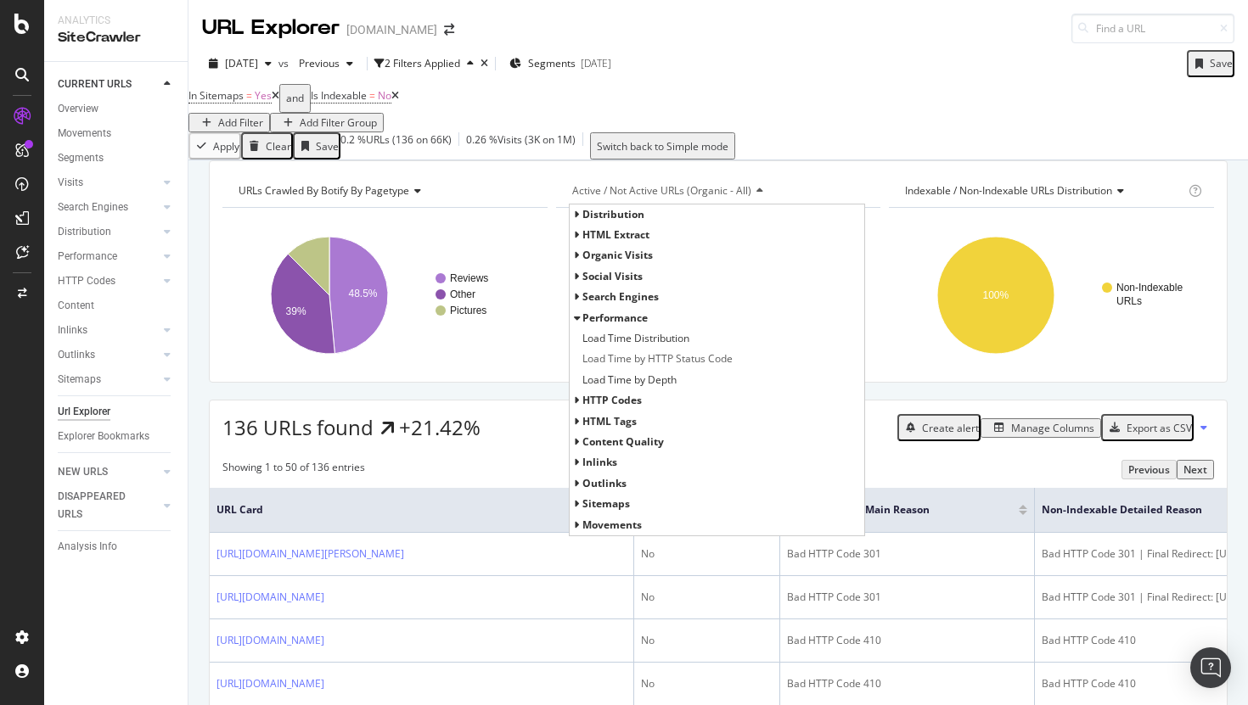
click at [263, 115] on div "Add Filter" at bounding box center [240, 122] width 45 height 14
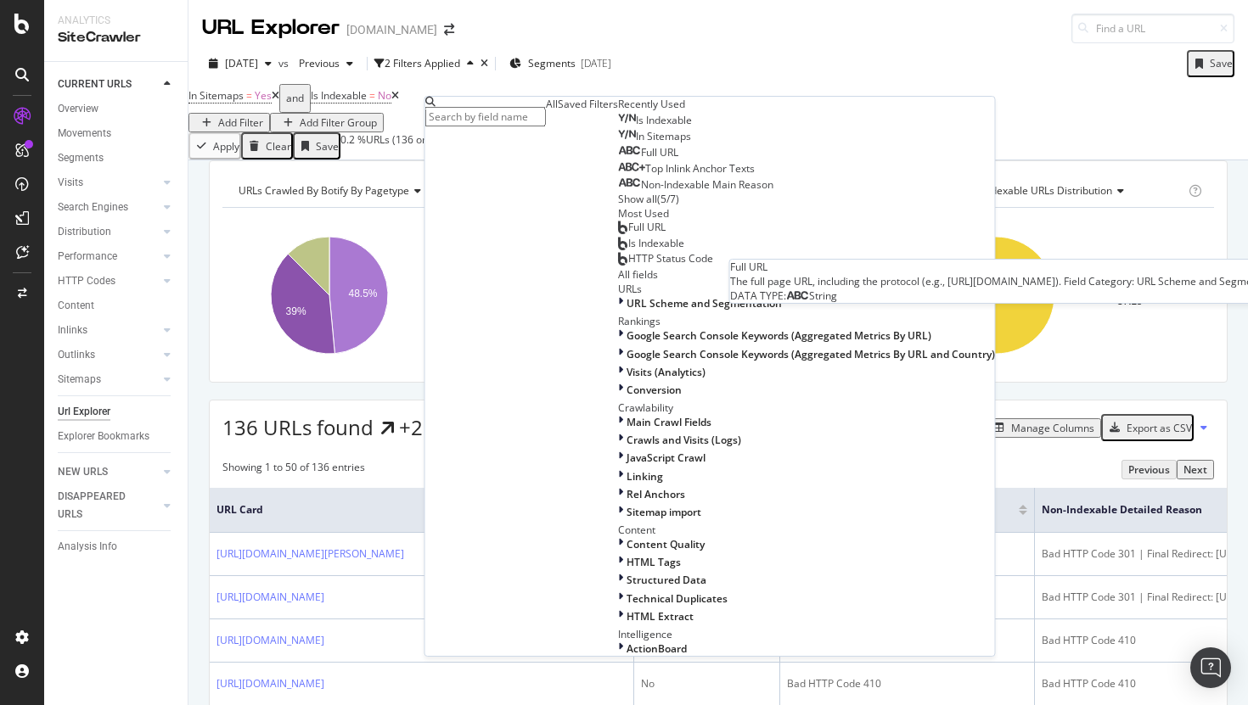
click at [641, 160] on span "Full URL" at bounding box center [659, 152] width 37 height 14
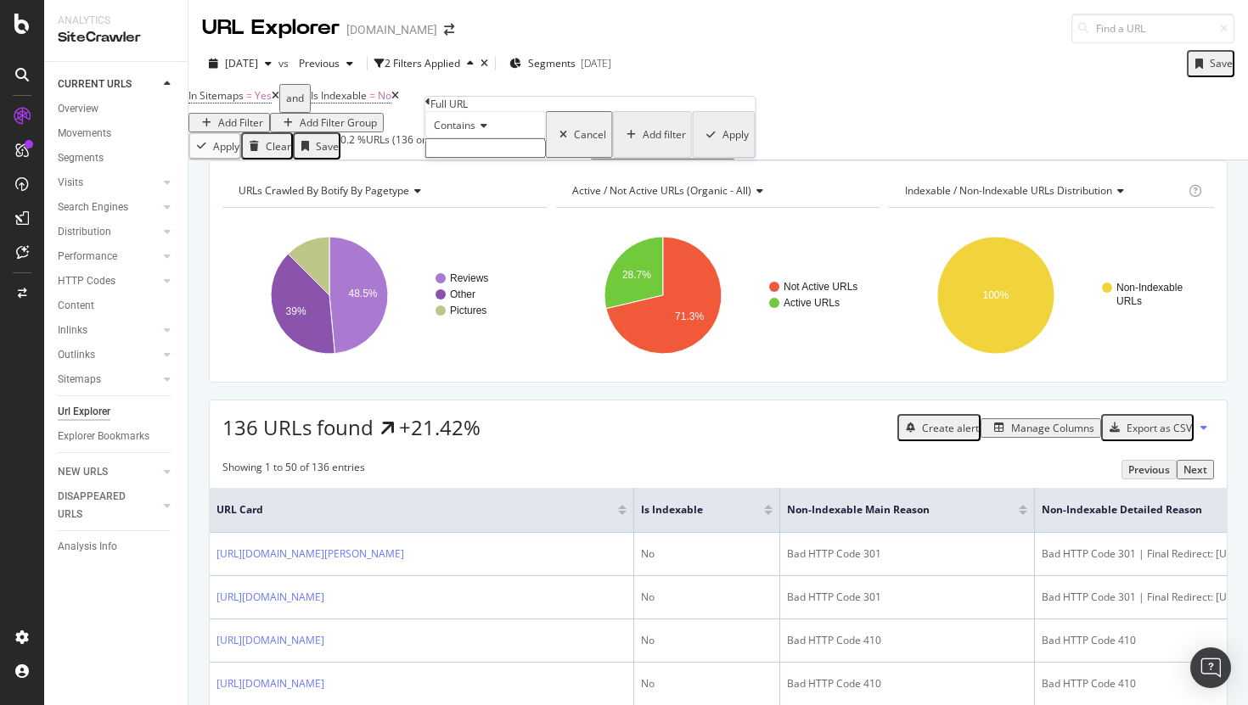
click at [488, 158] on input "text" at bounding box center [485, 148] width 121 height 20
paste input "toyota/supra/interior"
type input "toyota/supra/interior"
click at [722, 147] on div "Apply" at bounding box center [735, 139] width 26 height 14
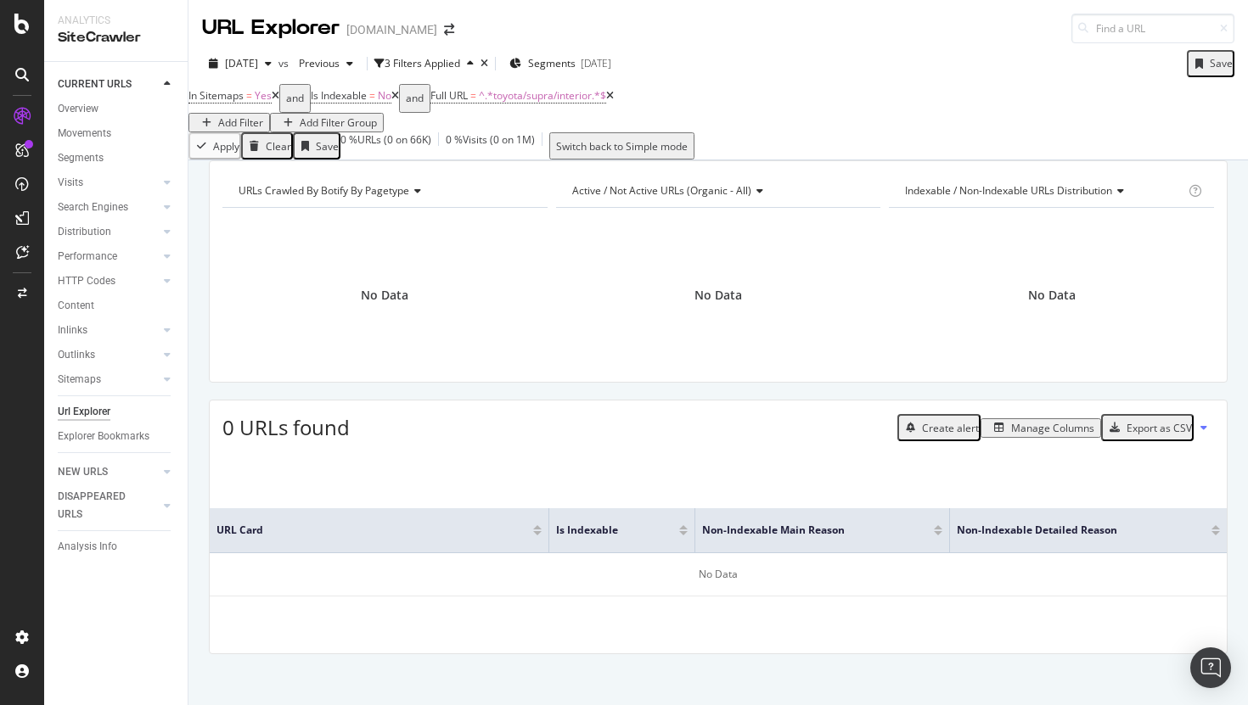
click at [279, 101] on icon at bounding box center [276, 96] width 8 height 10
click at [277, 101] on icon at bounding box center [273, 96] width 8 height 10
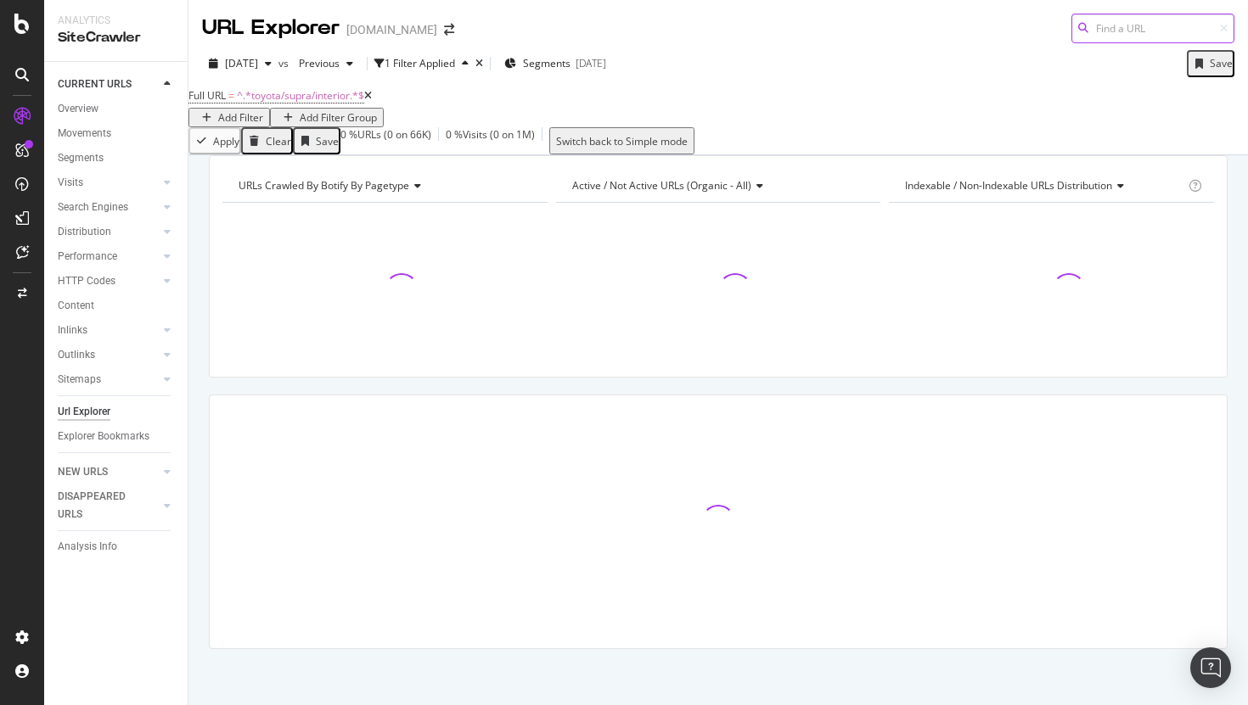
click at [1086, 30] on input at bounding box center [1152, 29] width 163 height 30
paste input "toyota/supra/interior"
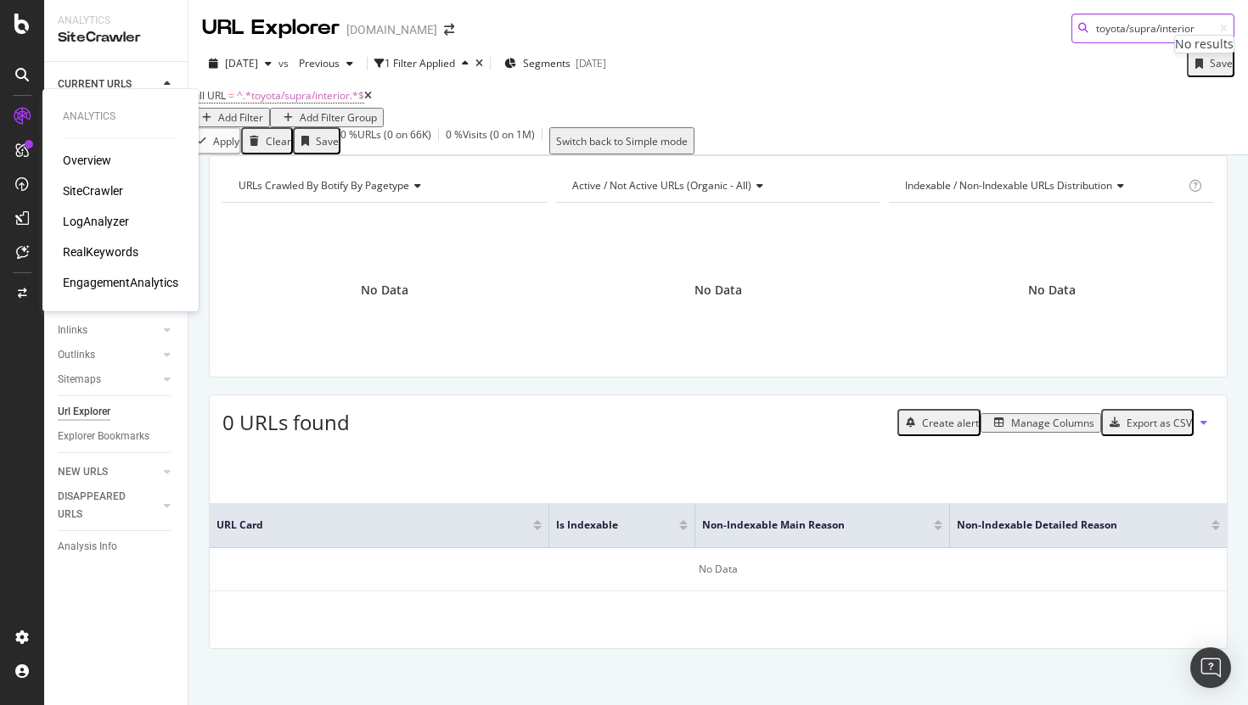
type input "toyota/supra/interior"
click at [82, 194] on div "SiteCrawler" at bounding box center [93, 190] width 60 height 17
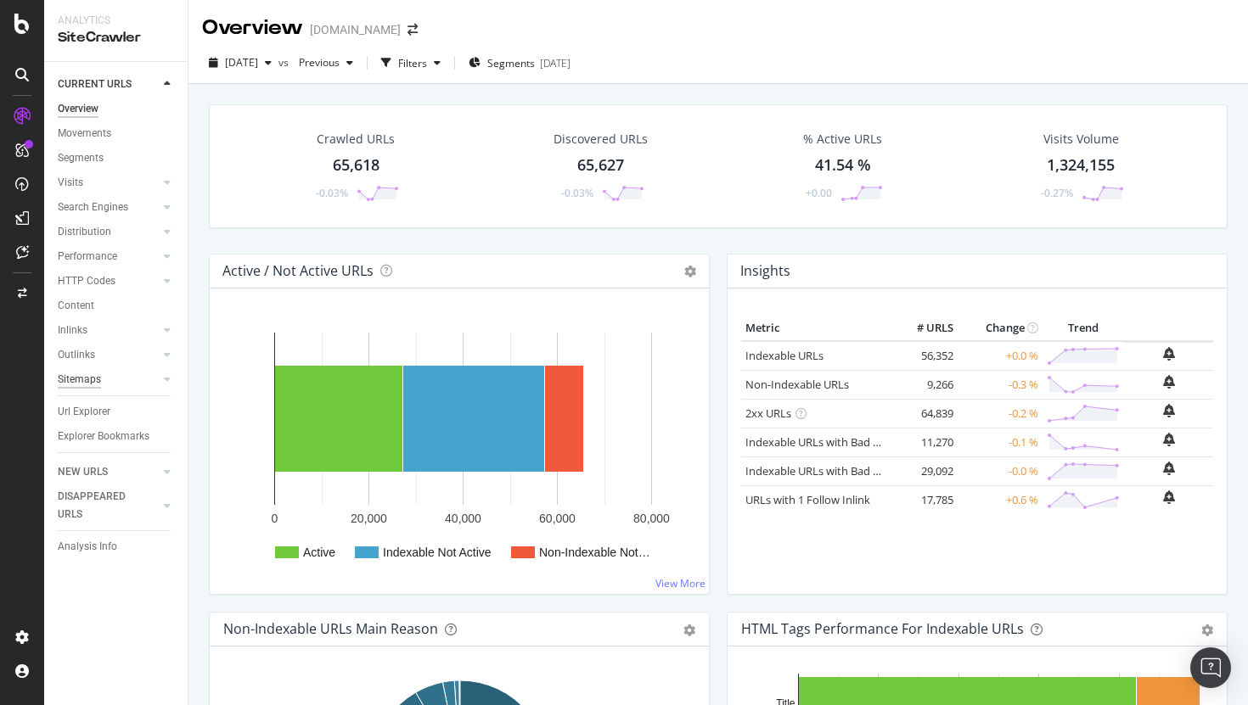
click at [86, 378] on div "Sitemaps" at bounding box center [79, 380] width 43 height 18
